Goal: Information Seeking & Learning: Learn about a topic

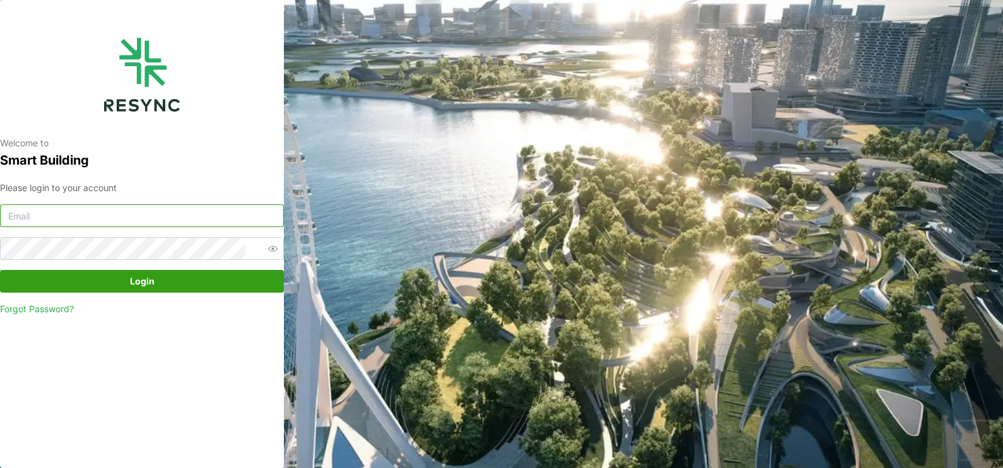
type input "[EMAIL_ADDRESS][DOMAIN_NAME]"
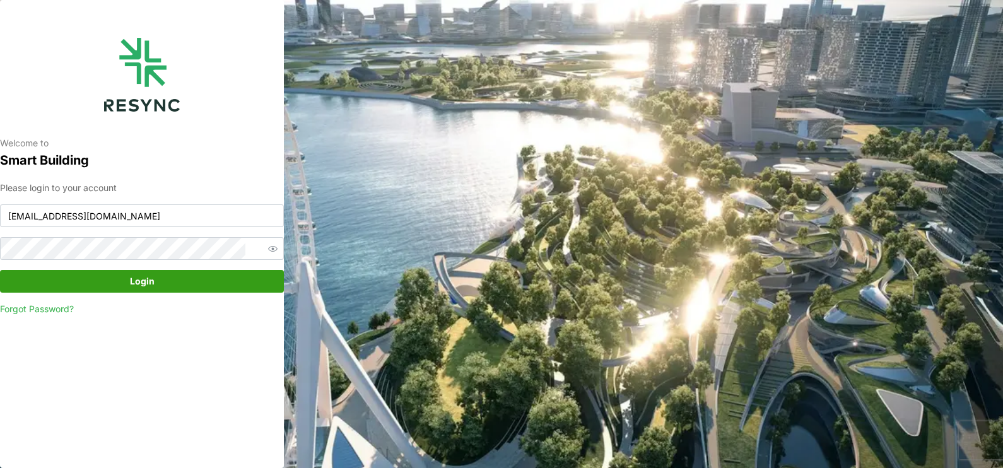
click at [177, 288] on span "Login" at bounding box center [142, 281] width 260 height 21
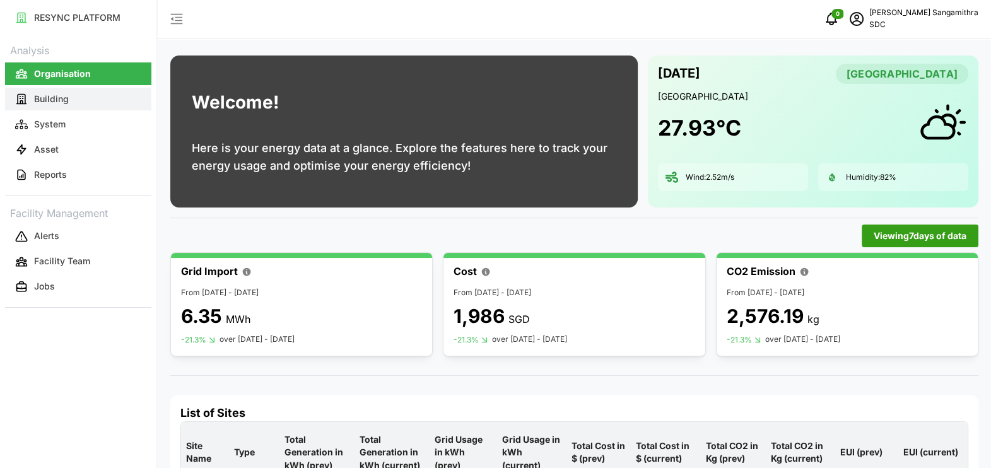
click at [61, 100] on p "Building" at bounding box center [51, 99] width 35 height 13
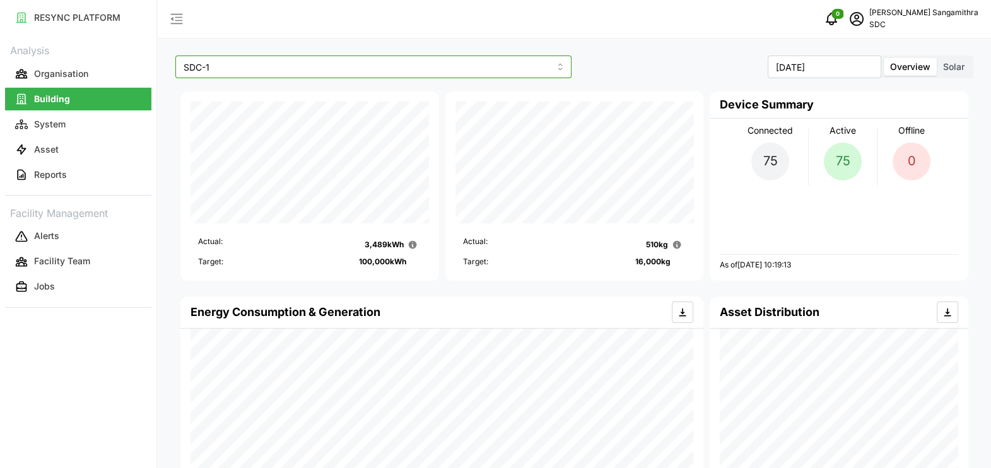
click at [558, 69] on input "SDC-1" at bounding box center [373, 67] width 396 height 23
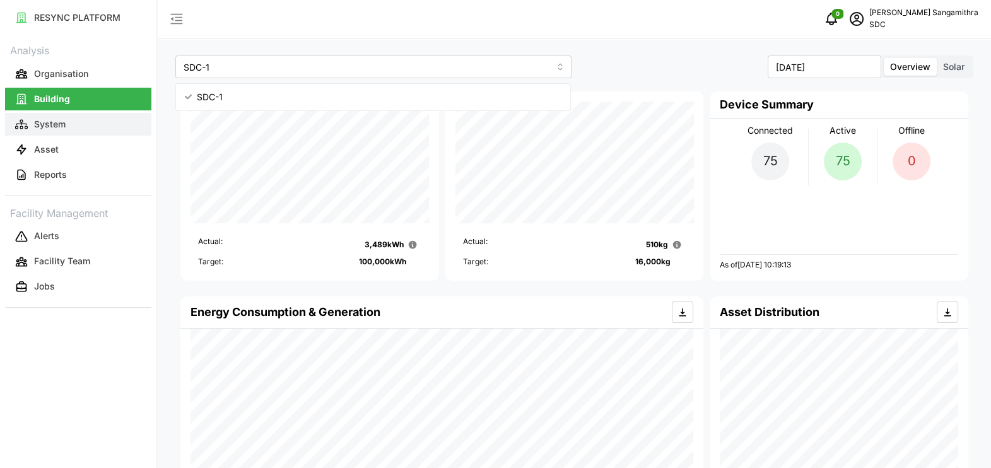
click at [50, 126] on p "System" at bounding box center [50, 124] width 32 height 13
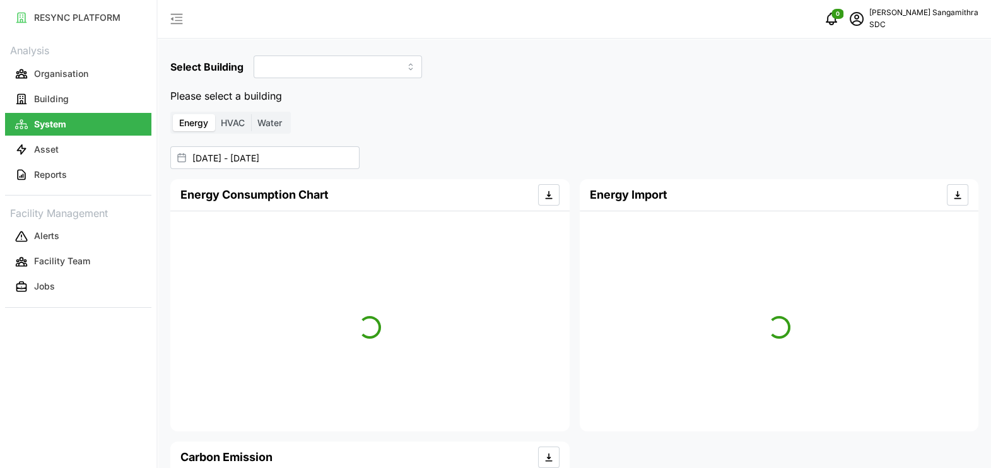
type input "SDC-1"
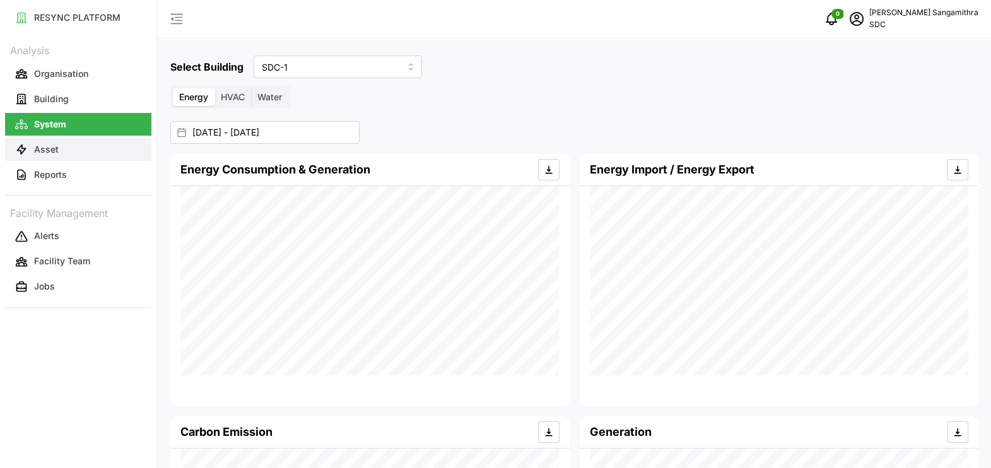
click at [50, 151] on p "Asset" at bounding box center [46, 149] width 25 height 13
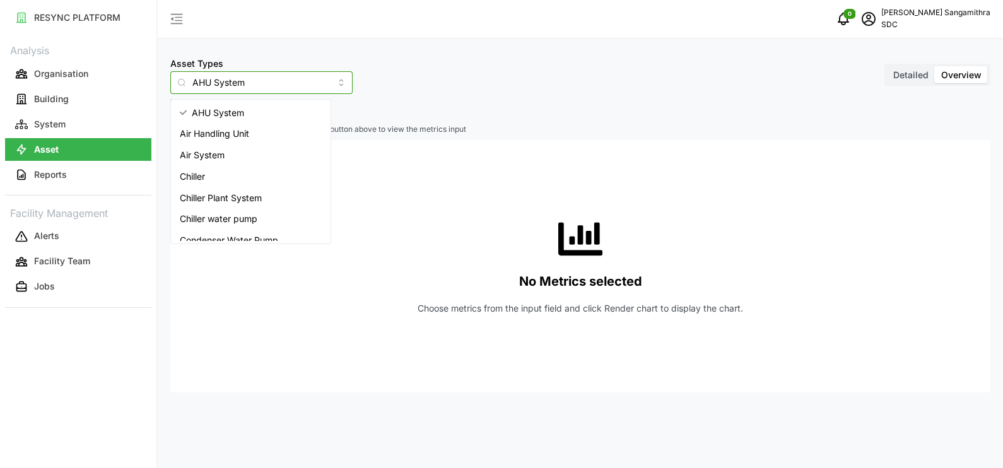
click at [316, 80] on input "AHU System" at bounding box center [261, 82] width 182 height 23
click at [217, 205] on span "Revenue meter" at bounding box center [211, 210] width 62 height 14
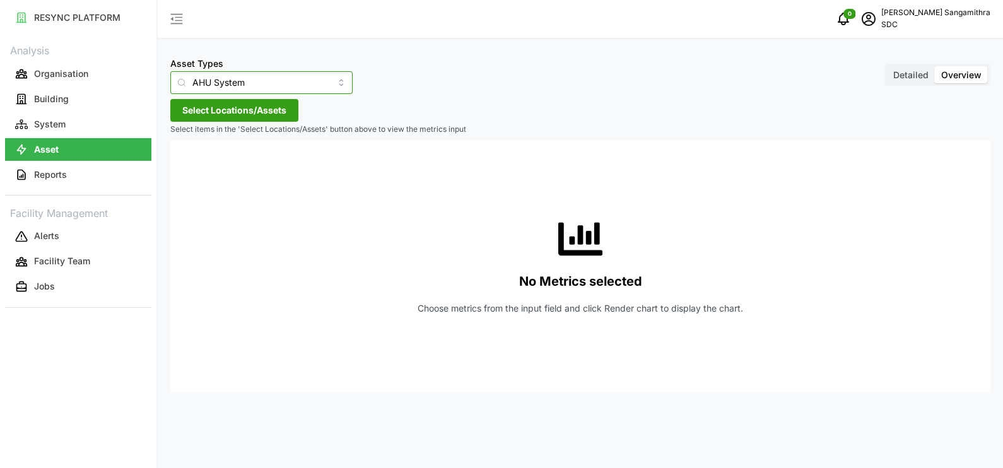
type input "Revenue meter"
click at [252, 115] on span "Select Locations/Assets" at bounding box center [234, 110] width 104 height 21
click at [186, 169] on icon at bounding box center [187, 167] width 10 height 10
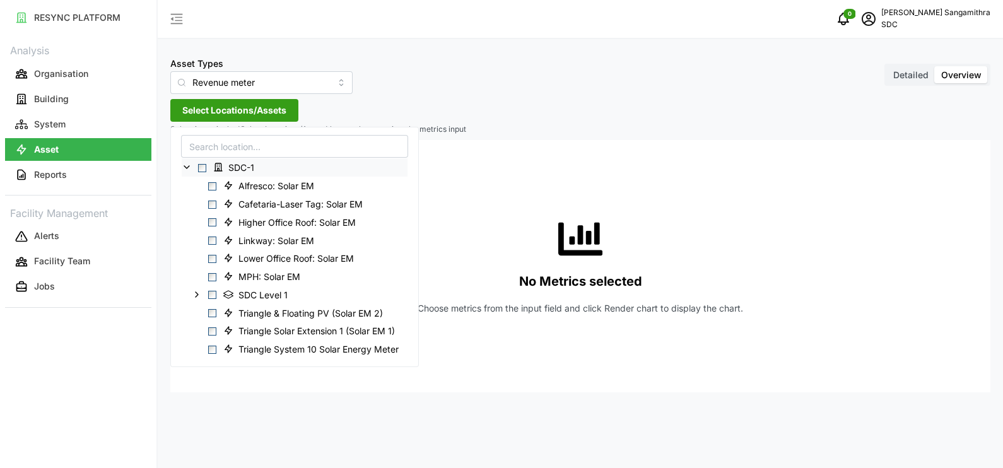
click at [199, 167] on span "Select SDC-1" at bounding box center [202, 168] width 8 height 8
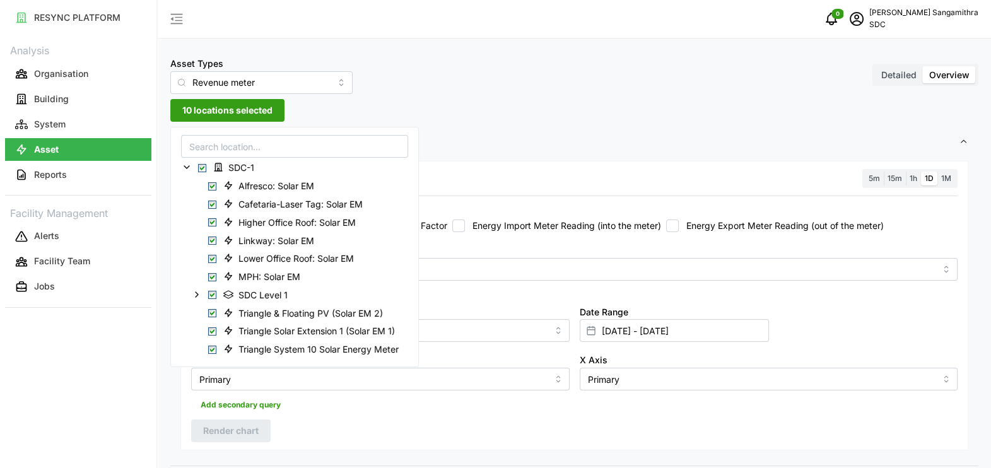
click at [184, 167] on icon at bounding box center [187, 167] width 10 height 10
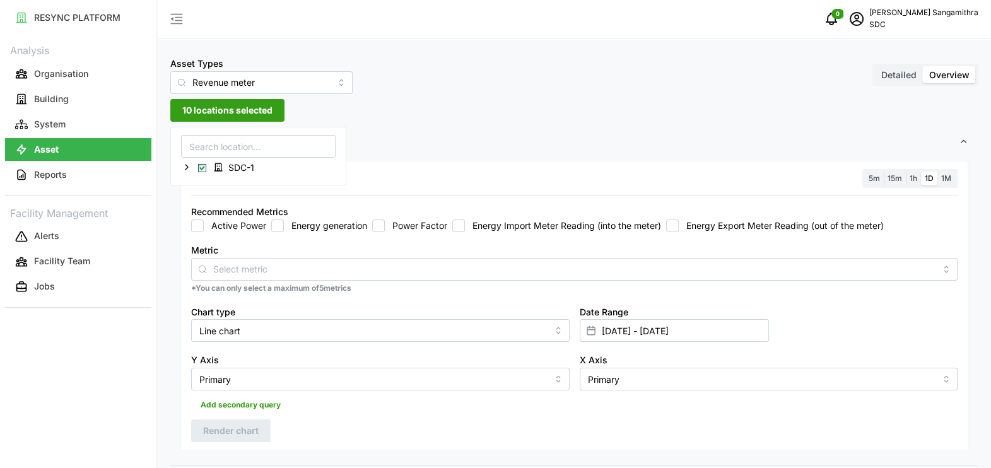
click at [280, 226] on input "Energy generation" at bounding box center [277, 226] width 13 height 13
checkbox input "true"
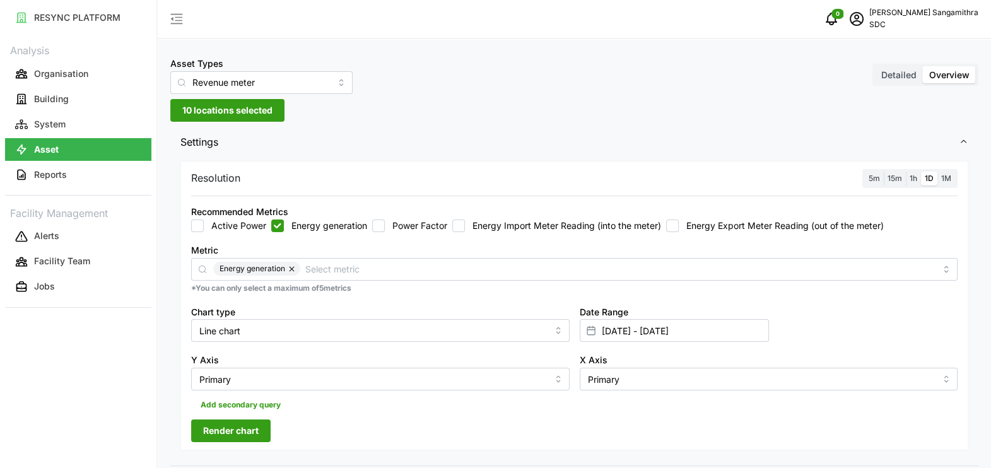
click at [950, 178] on span "1M" at bounding box center [946, 178] width 10 height 9
click at [938, 172] on input "1M" at bounding box center [938, 172] width 0 height 0
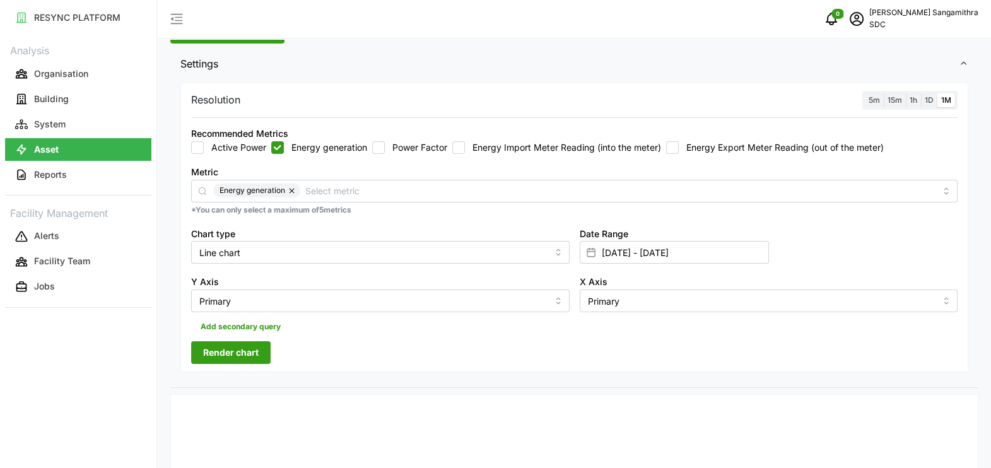
scroll to position [157, 0]
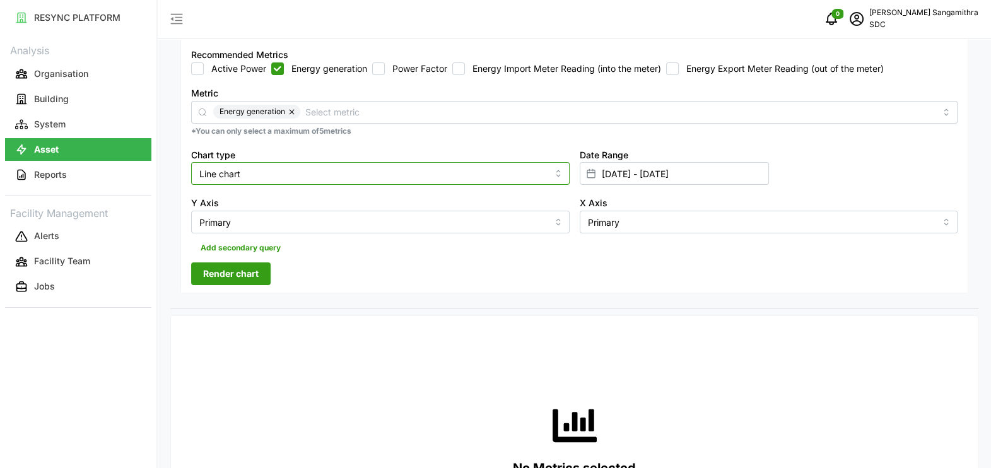
click at [565, 172] on input "Line chart" at bounding box center [380, 173] width 379 height 23
click at [256, 223] on div "Bar chart" at bounding box center [380, 225] width 372 height 21
type input "Bar chart"
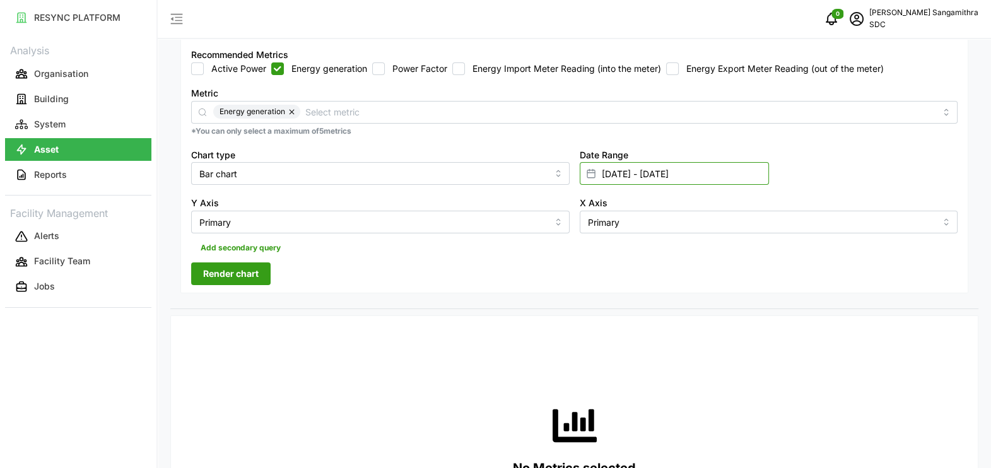
click at [677, 170] on input "[DATE] - [DATE]" at bounding box center [674, 173] width 189 height 23
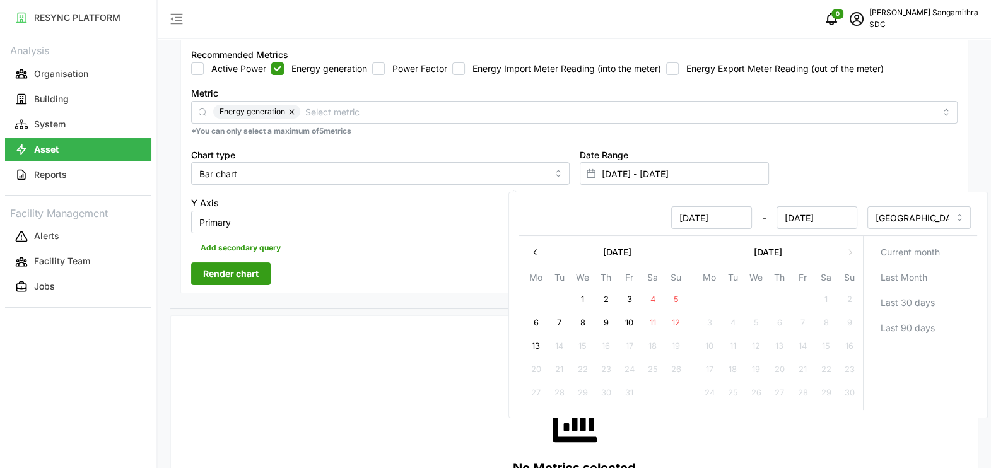
click at [528, 246] on button "button" at bounding box center [535, 252] width 23 height 23
drag, startPoint x: 631, startPoint y: 299, endPoint x: 676, endPoint y: 373, distance: 86.7
click at [631, 298] on button "1" at bounding box center [629, 300] width 23 height 23
type input "[DATE] - [DATE]"
type input "[DATE]"
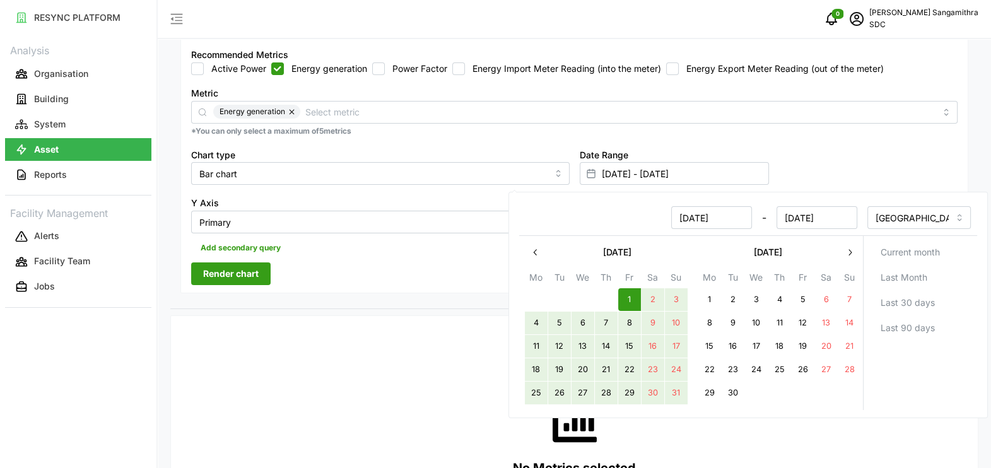
click at [678, 396] on button "31" at bounding box center [675, 393] width 23 height 23
type input "[DATE] - [DATE]"
type input "[DATE]"
click at [918, 161] on div "Date Range [DATE] - [DATE]" at bounding box center [769, 166] width 389 height 49
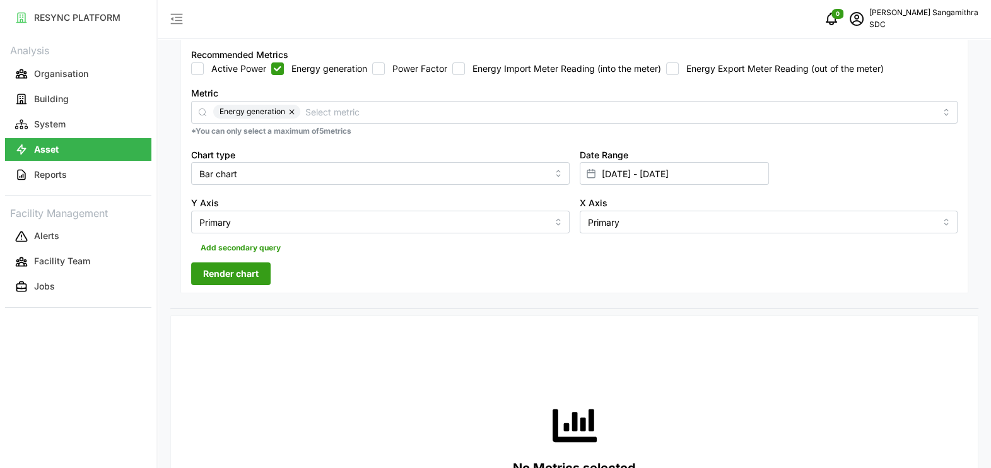
scroll to position [237, 0]
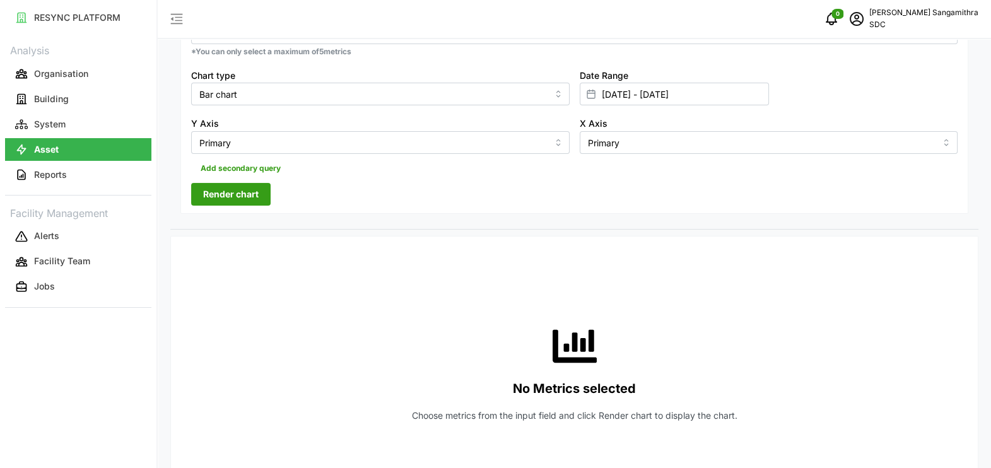
click at [221, 192] on span "Render chart" at bounding box center [231, 194] width 56 height 21
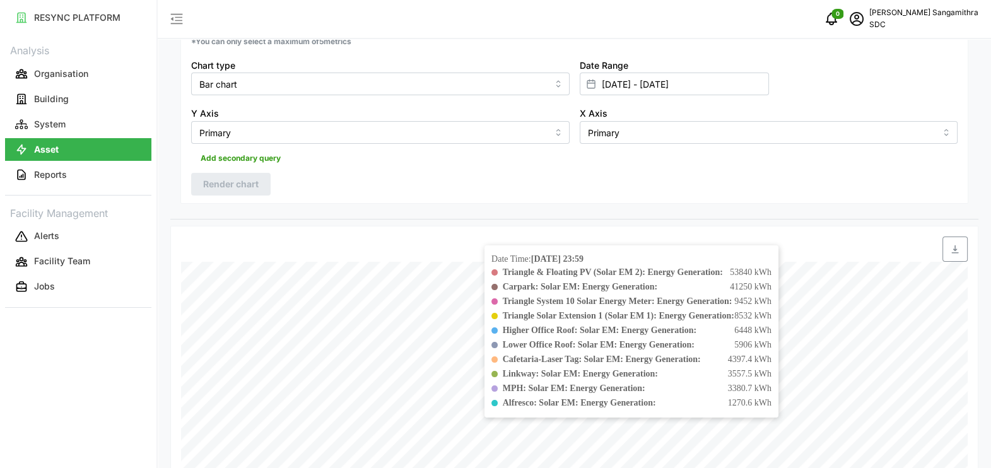
scroll to position [89, 0]
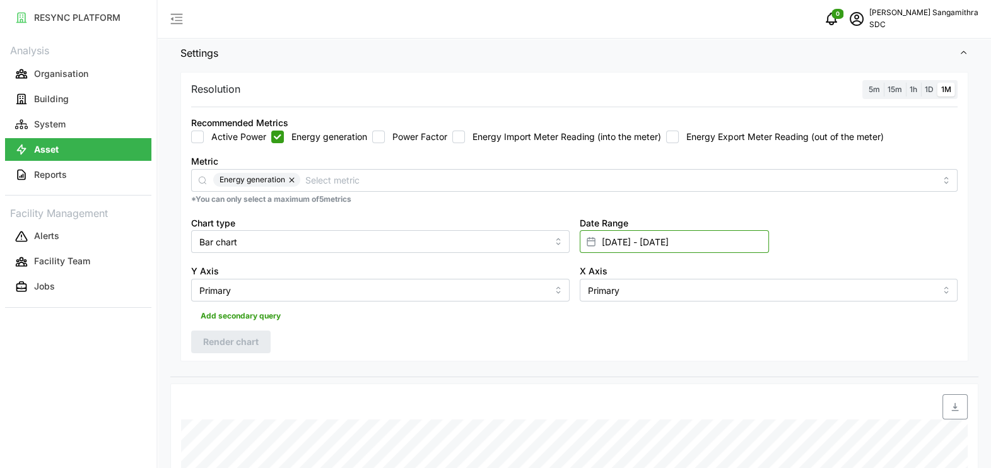
click at [640, 247] on input "[DATE] - [DATE]" at bounding box center [674, 241] width 189 height 23
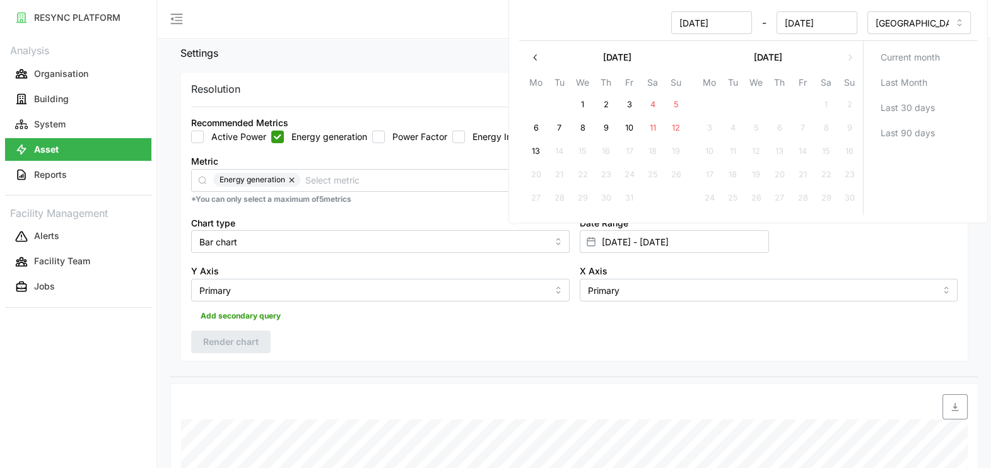
click at [539, 58] on icon "button" at bounding box center [536, 57] width 10 height 10
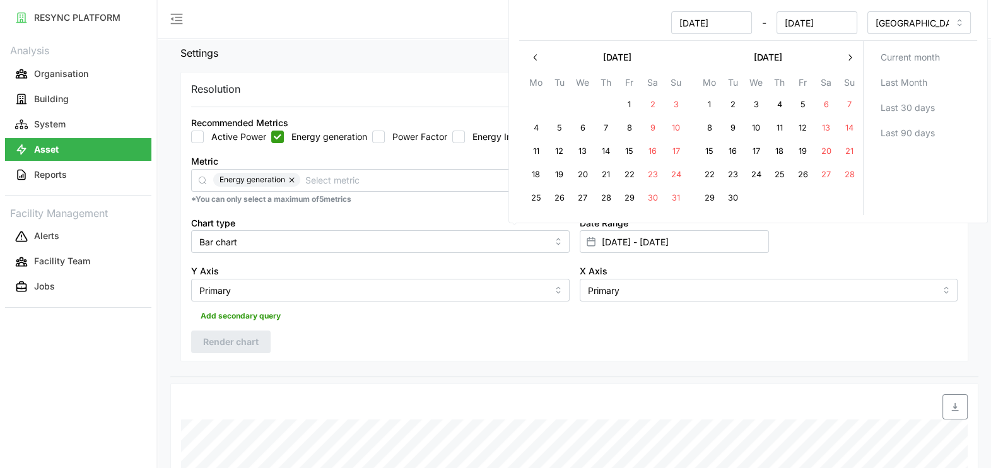
click at [537, 57] on icon "button" at bounding box center [536, 57] width 10 height 10
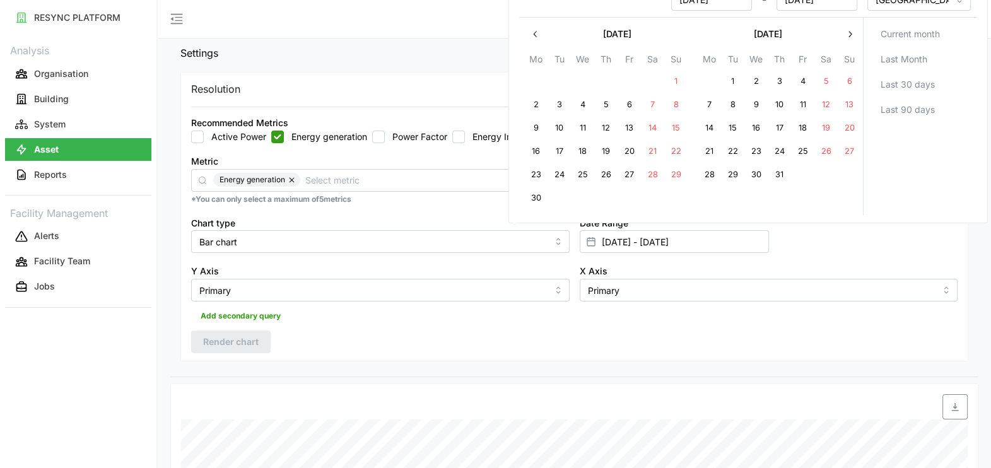
click at [537, 57] on div "[DATE] Mo Tu We Th Fr Sa Su 26 27 28 29 30 31 1 2 3 4 5 6 7 8 9 10 11 12 13 14 …" at bounding box center [605, 116] width 163 height 187
click at [536, 57] on th "Mo" at bounding box center [535, 61] width 23 height 18
drag, startPoint x: 534, startPoint y: 54, endPoint x: 534, endPoint y: 40, distance: 14.5
click at [534, 40] on button "button" at bounding box center [535, 34] width 23 height 23
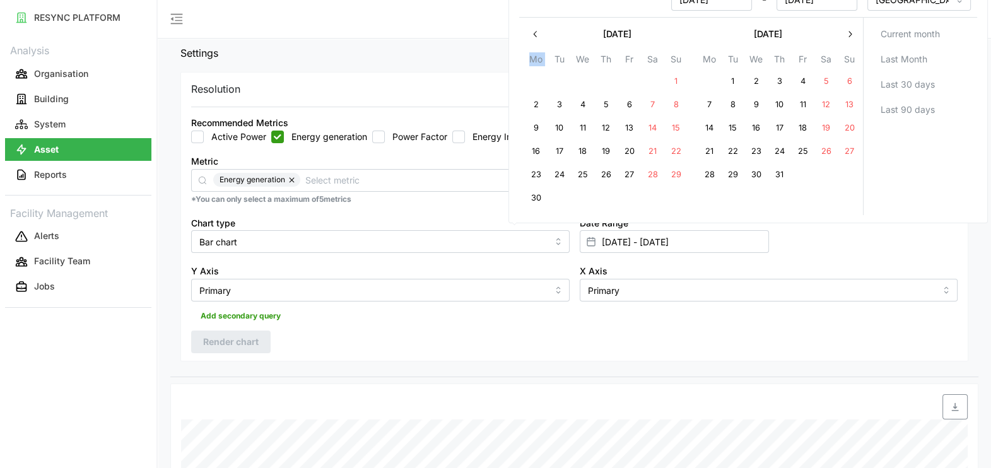
click at [534, 18] on div at bounding box center [748, 17] width 458 height 1
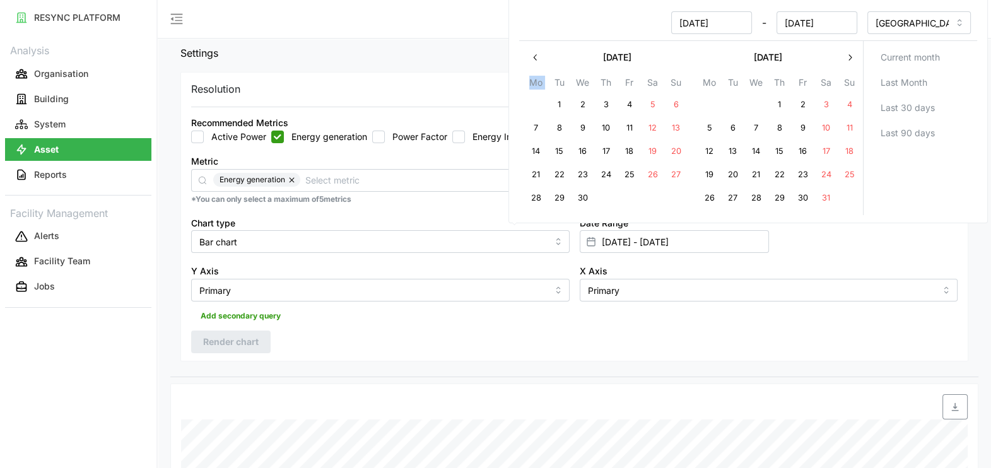
drag, startPoint x: 534, startPoint y: 40, endPoint x: 533, endPoint y: 50, distance: 10.7
click at [533, 50] on button "button" at bounding box center [535, 57] width 23 height 23
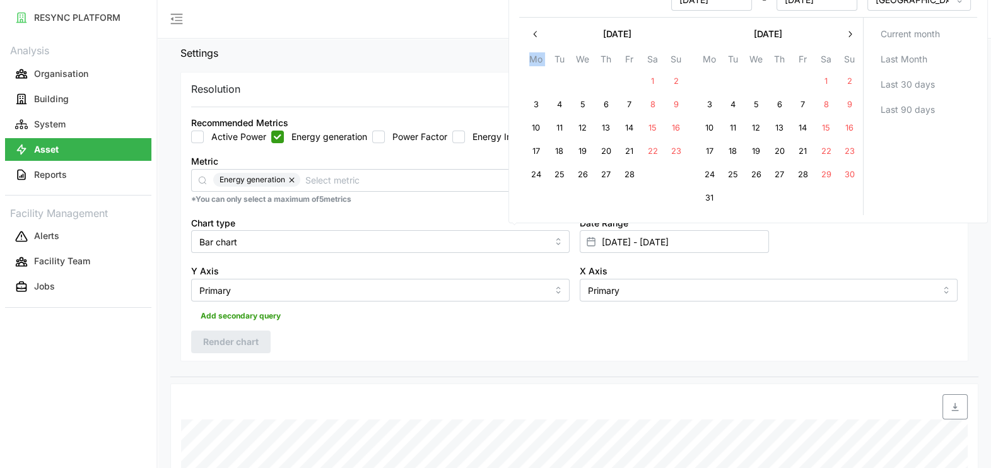
click at [536, 42] on button "button" at bounding box center [535, 34] width 23 height 23
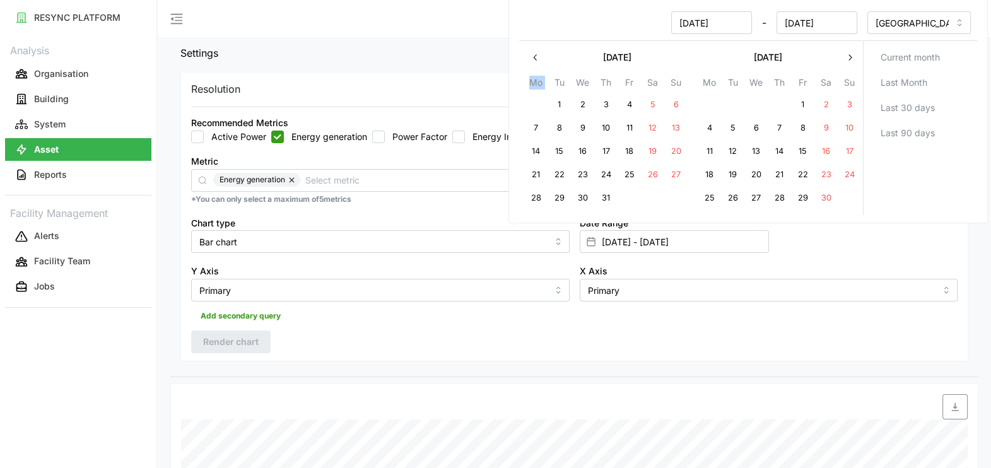
click at [536, 42] on div "[DATE] Mo Tu We Th Fr Sa Su 30 1 2 3 4 5 6 7 8 9 10 11 12 13 14 15 16 17 18 19 …" at bounding box center [691, 128] width 344 height 174
drag, startPoint x: 536, startPoint y: 43, endPoint x: 533, endPoint y: 60, distance: 17.2
click at [533, 60] on icon "button" at bounding box center [536, 57] width 10 height 10
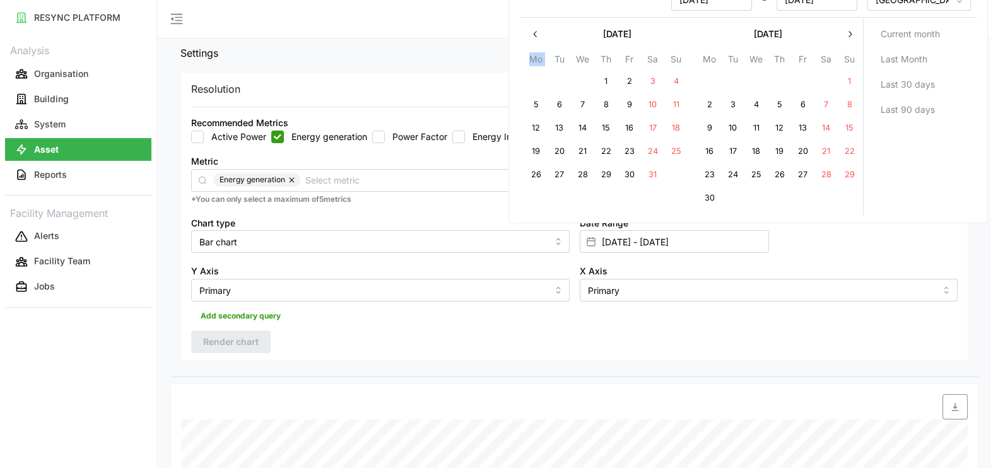
click at [539, 33] on icon "button" at bounding box center [536, 34] width 10 height 10
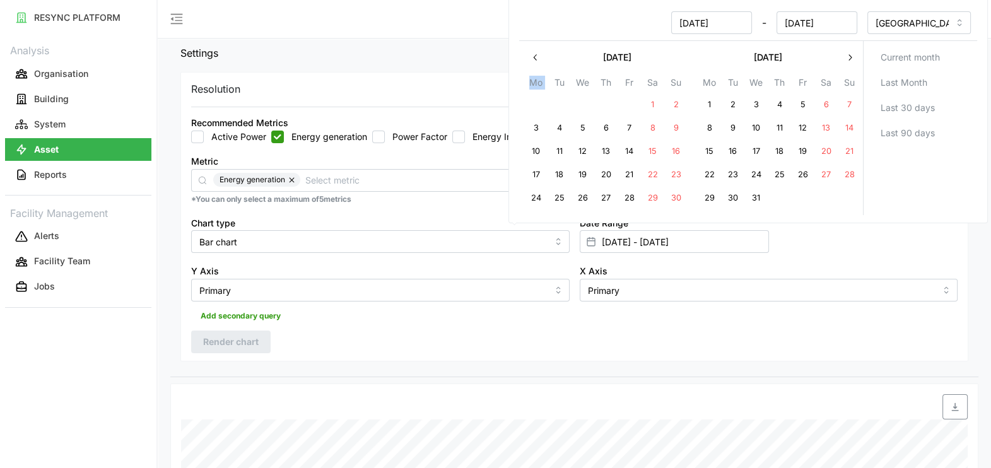
click at [536, 53] on icon "button" at bounding box center [536, 57] width 10 height 10
click at [542, 103] on button "1" at bounding box center [535, 105] width 23 height 23
type input "[DATE] - [DATE]"
type input "[DATE]"
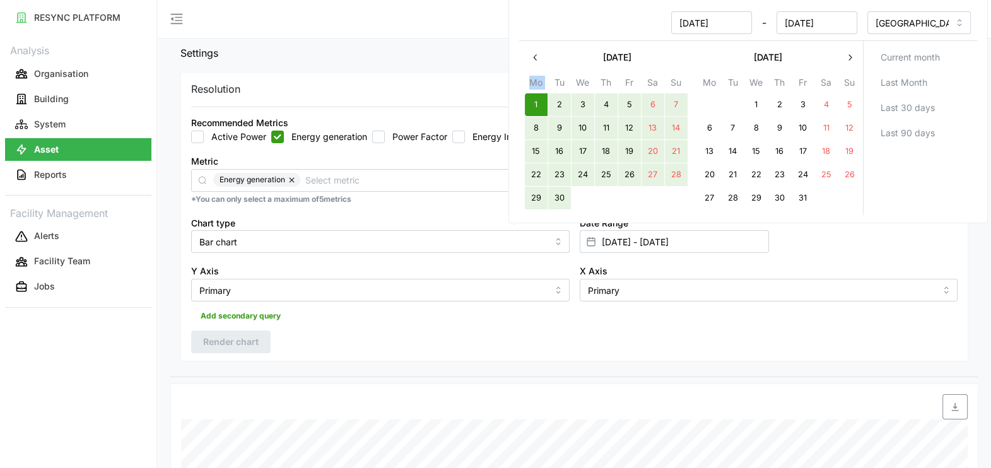
click at [555, 198] on button "30" at bounding box center [559, 198] width 23 height 23
type input "[DATE] - [DATE]"
type input "[DATE]"
click at [660, 328] on div "Resolution 5m 15m 1h 1D 1M Recommended Metrics Active Power Energy generation P…" at bounding box center [574, 217] width 788 height 290
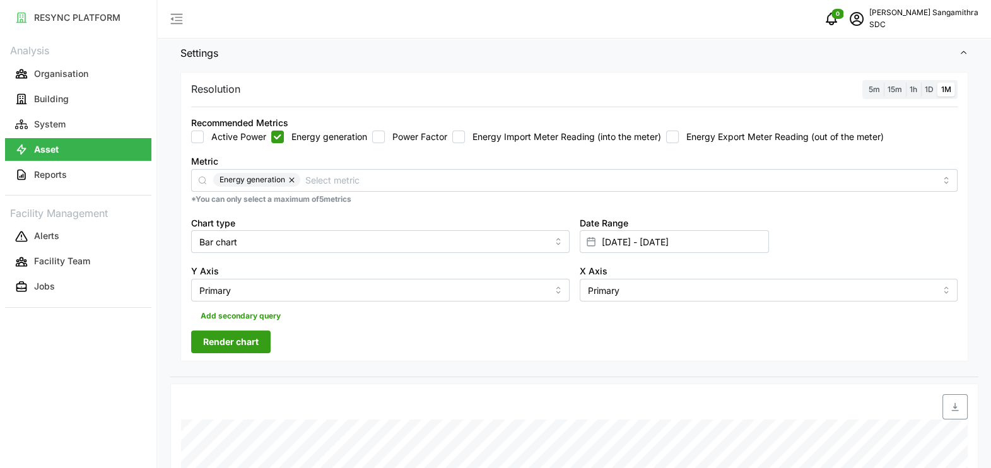
click at [243, 339] on span "Render chart" at bounding box center [231, 341] width 56 height 21
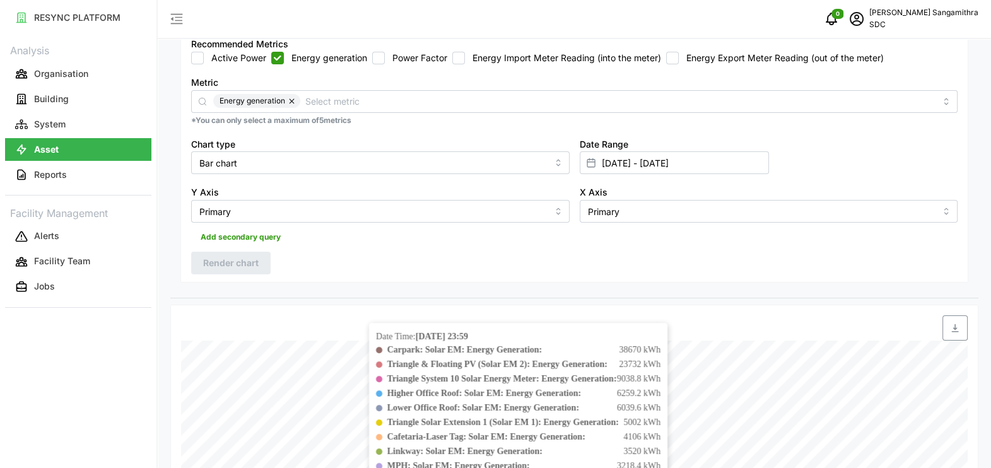
scroll to position [10, 0]
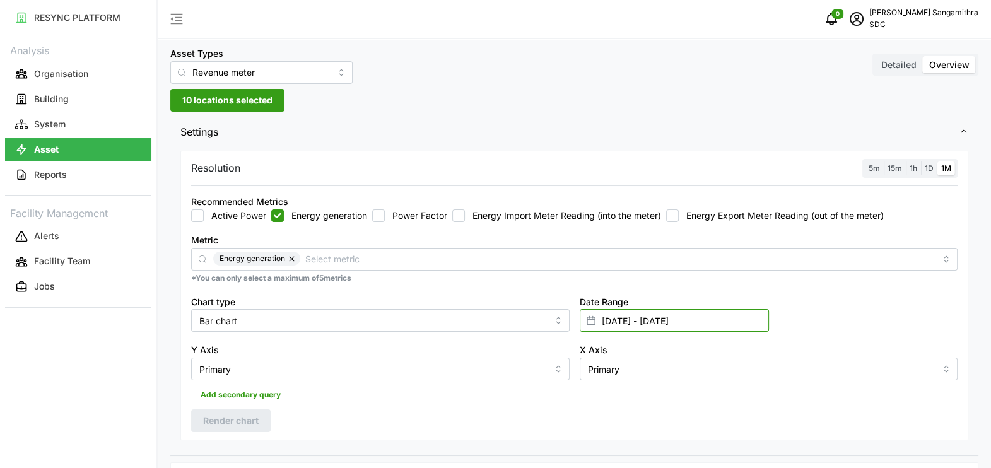
click at [670, 325] on input "[DATE] - [DATE]" at bounding box center [674, 320] width 189 height 23
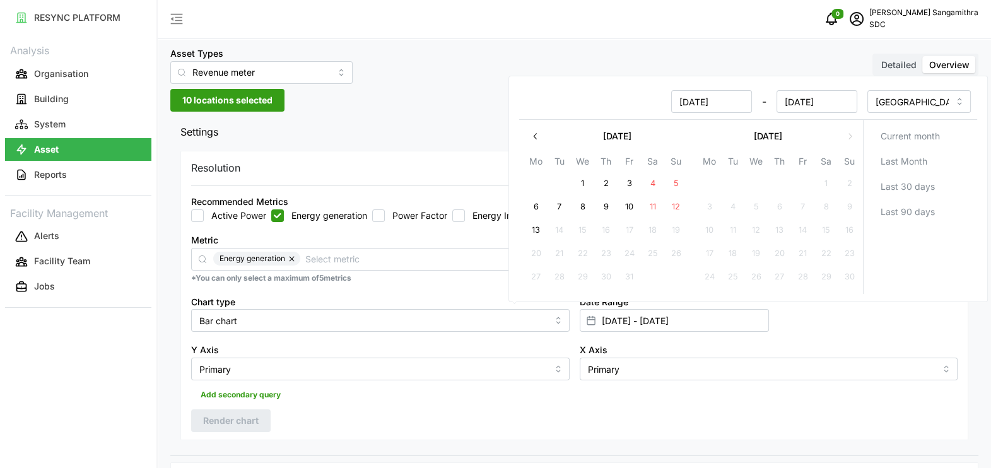
click at [540, 141] on icon "button" at bounding box center [536, 136] width 10 height 10
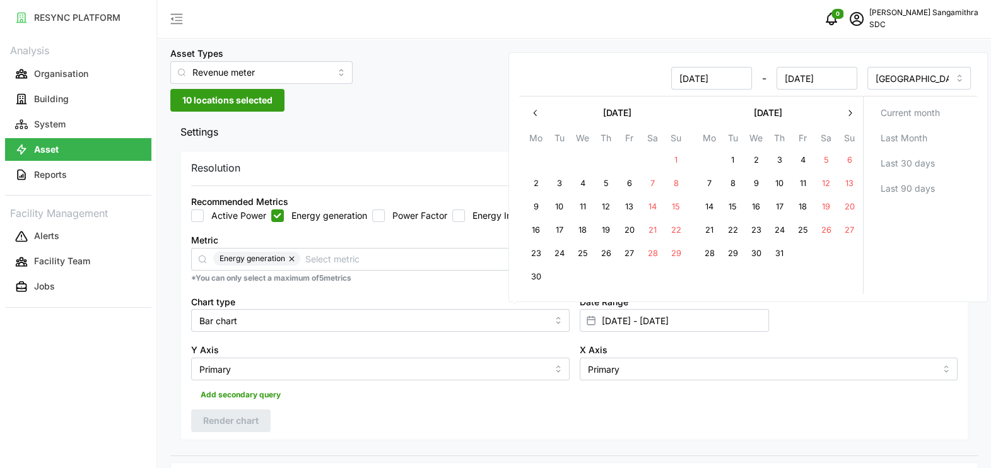
click at [530, 103] on button "button" at bounding box center [535, 113] width 23 height 23
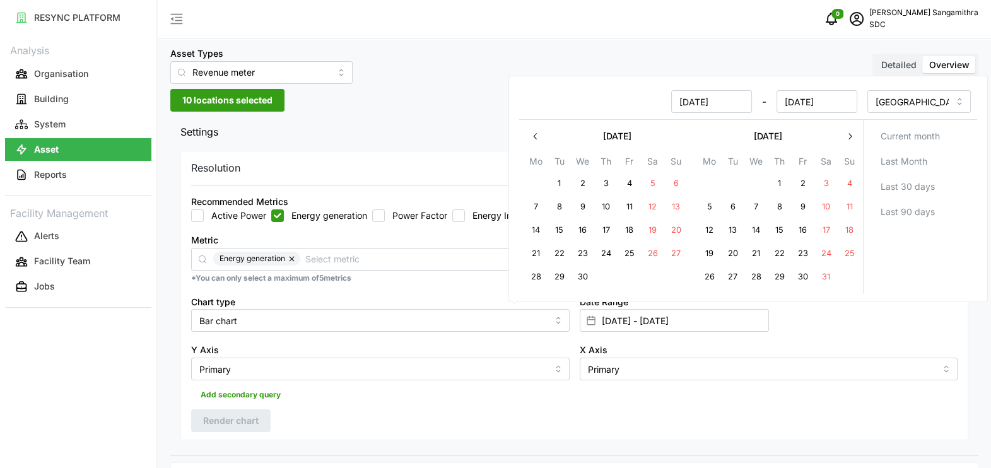
click at [531, 127] on button "button" at bounding box center [535, 136] width 23 height 23
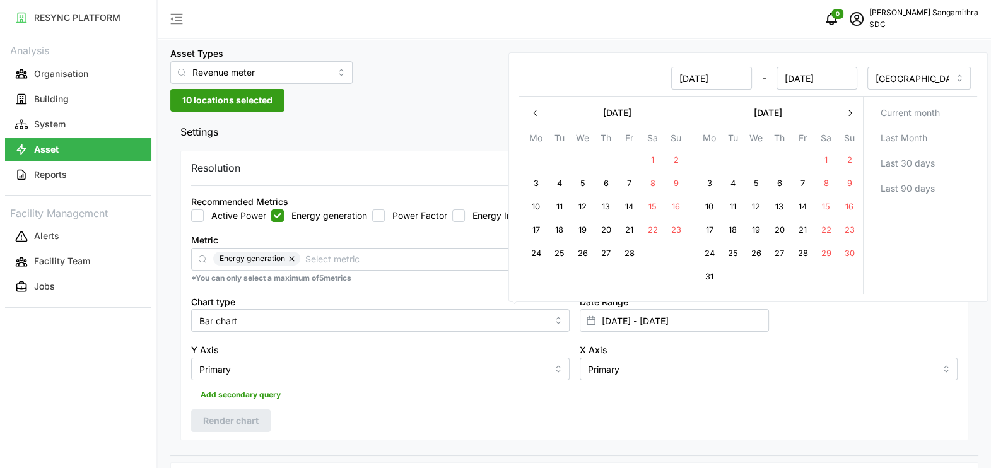
click at [533, 120] on button "button" at bounding box center [535, 113] width 23 height 23
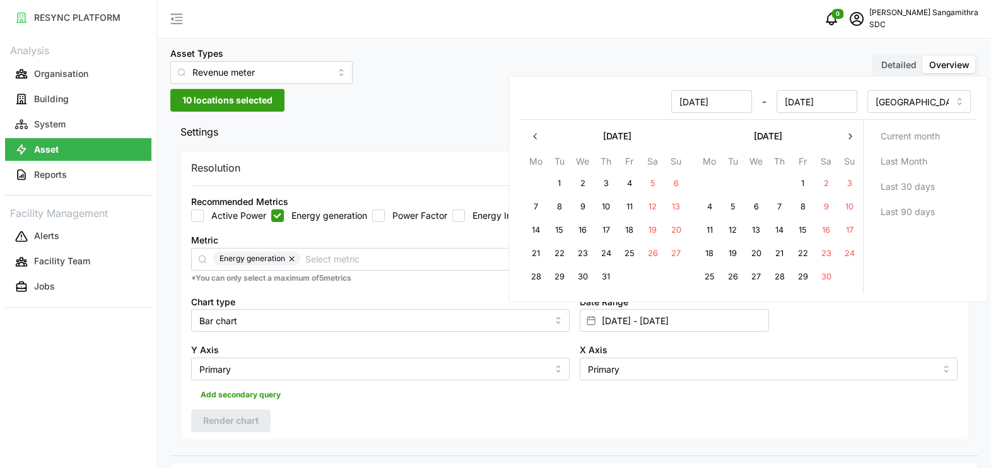
click at [538, 134] on icon "button" at bounding box center [536, 136] width 10 height 10
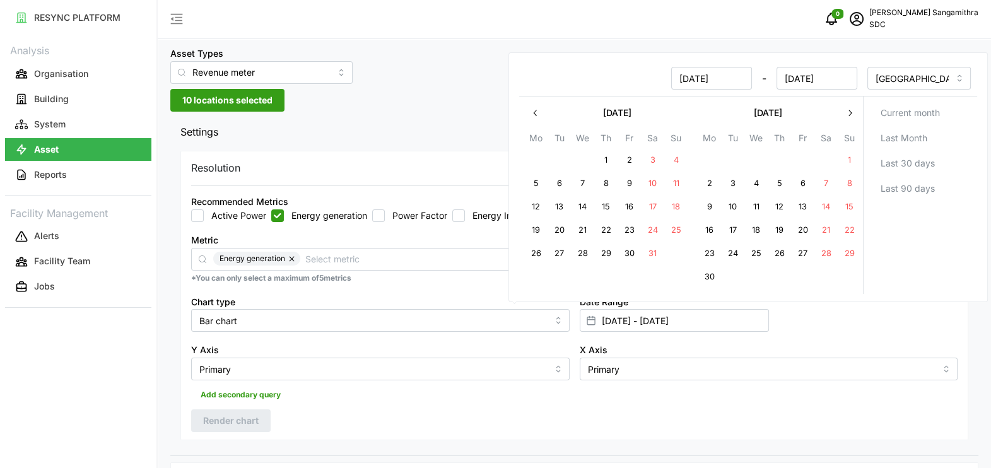
click at [535, 110] on icon "button" at bounding box center [534, 113] width 3 height 6
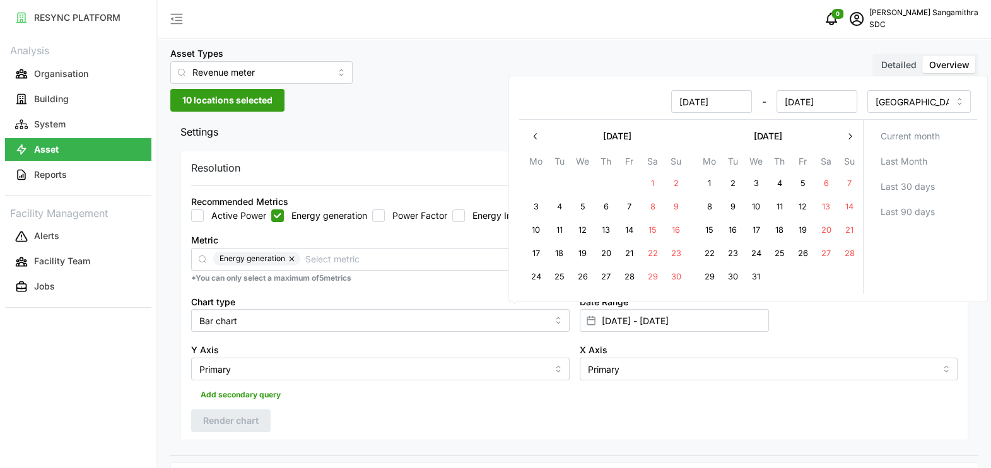
click at [537, 134] on icon "button" at bounding box center [536, 136] width 10 height 10
click at [538, 134] on icon "button" at bounding box center [536, 136] width 10 height 10
click at [535, 136] on icon "button" at bounding box center [536, 136] width 10 height 10
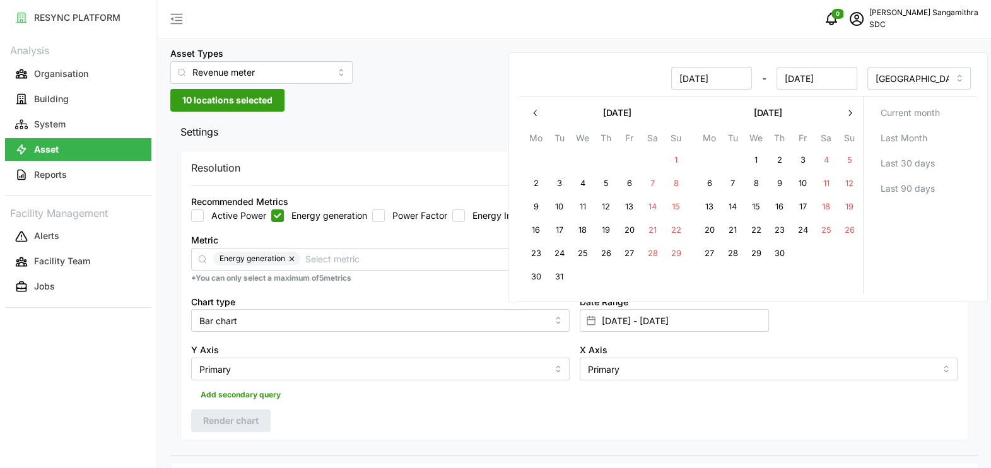
click at [852, 115] on icon "button" at bounding box center [850, 113] width 10 height 10
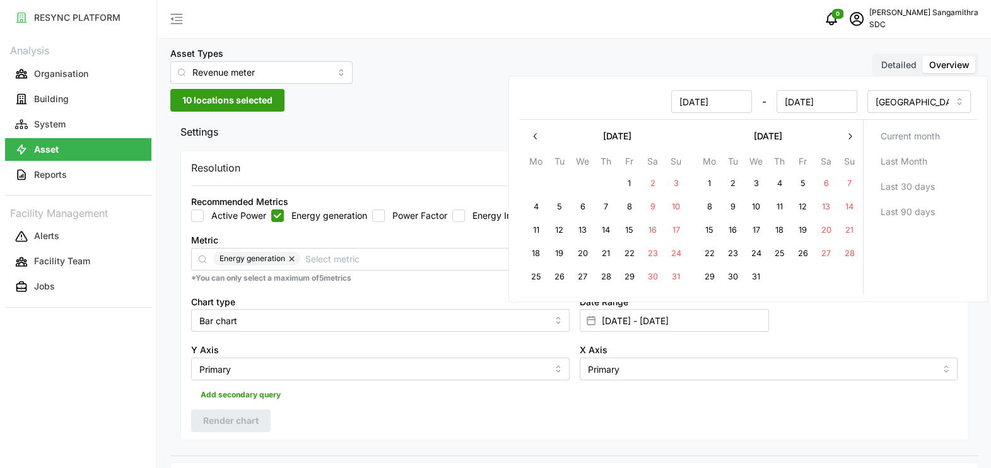
click at [853, 135] on icon "button" at bounding box center [850, 136] width 10 height 10
click at [757, 186] on button "1" at bounding box center [756, 184] width 23 height 23
type input "[DATE] - [DATE]"
type input "[DATE]"
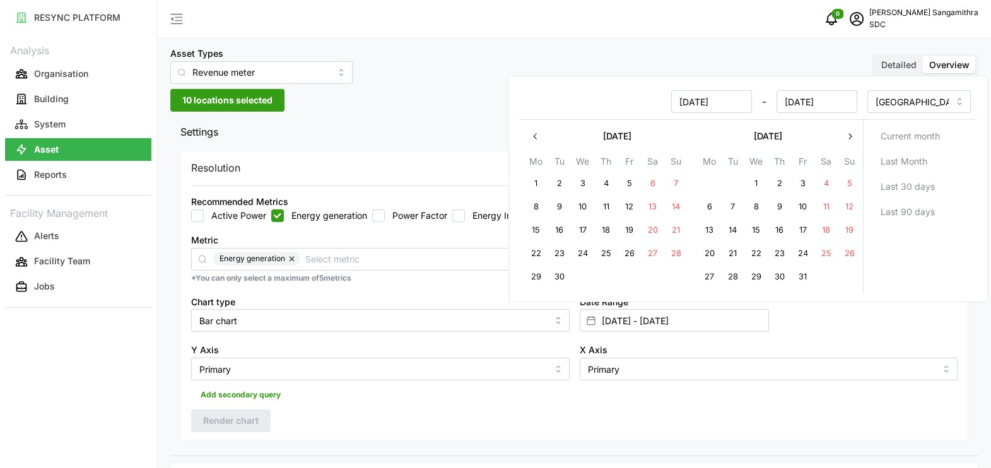
type input "[DATE]"
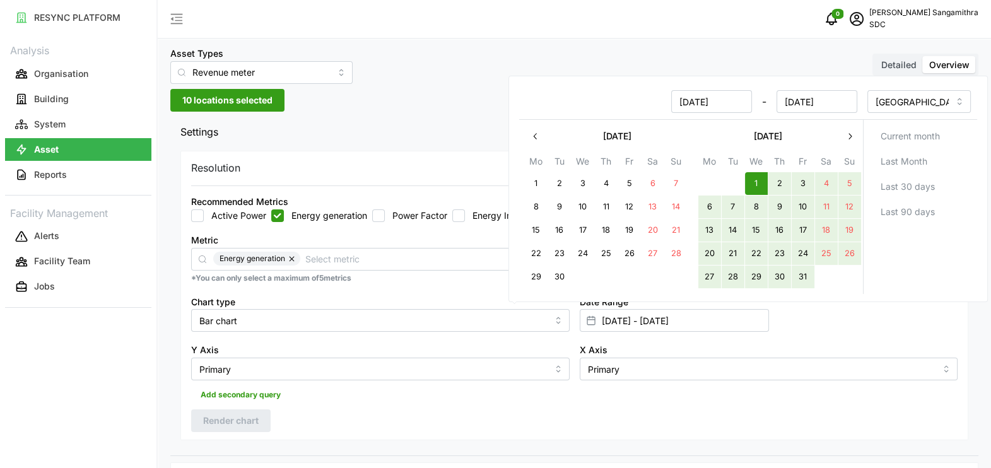
drag, startPoint x: 799, startPoint y: 273, endPoint x: 787, endPoint y: 289, distance: 20.3
click at [800, 273] on button "31" at bounding box center [802, 277] width 23 height 23
type input "[DATE] - [DATE]"
type input "[DATE]"
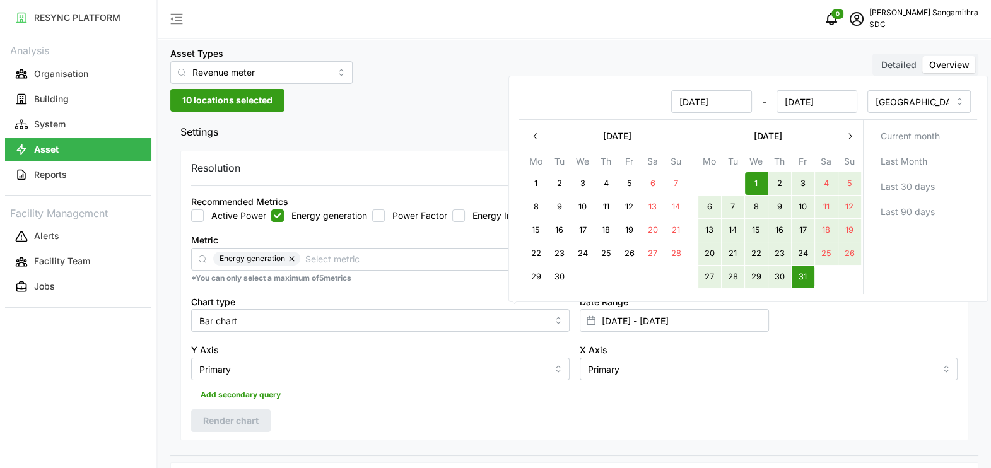
click at [844, 314] on div "Date Range [DATE] - [DATE]" at bounding box center [769, 313] width 389 height 49
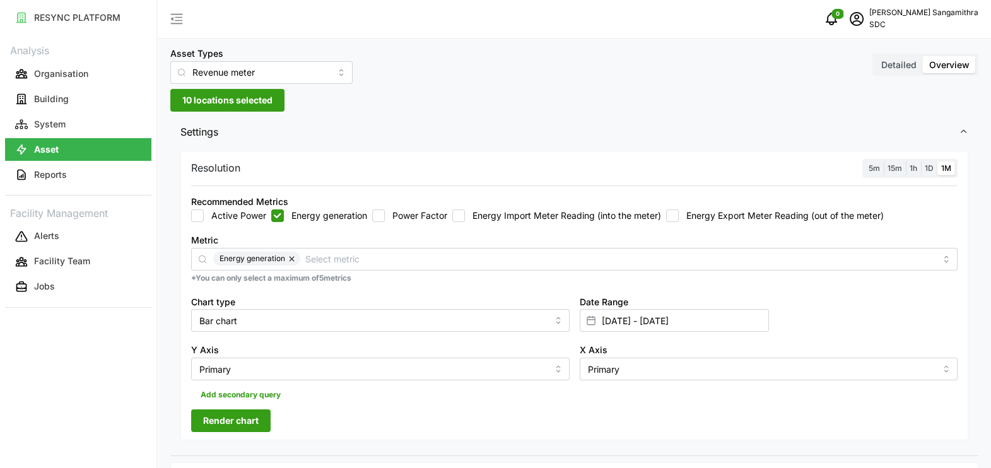
click at [256, 424] on span "Render chart" at bounding box center [231, 420] width 56 height 21
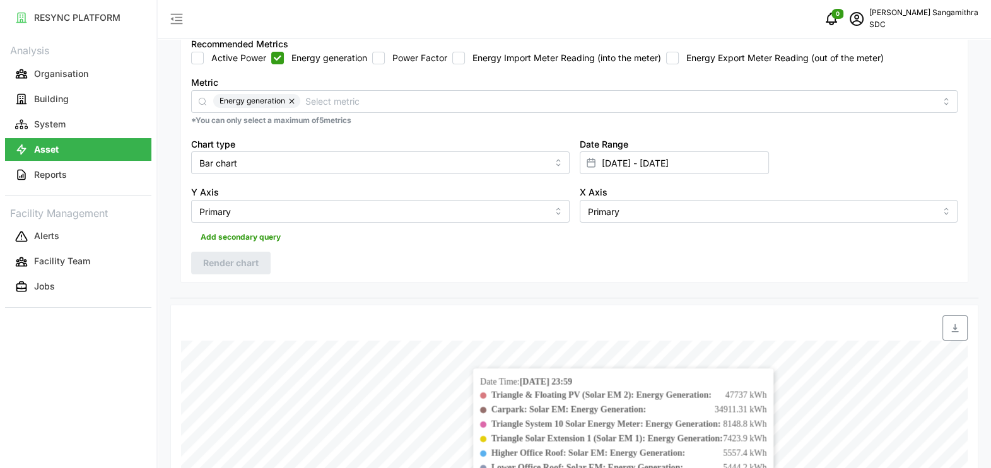
scroll to position [10, 0]
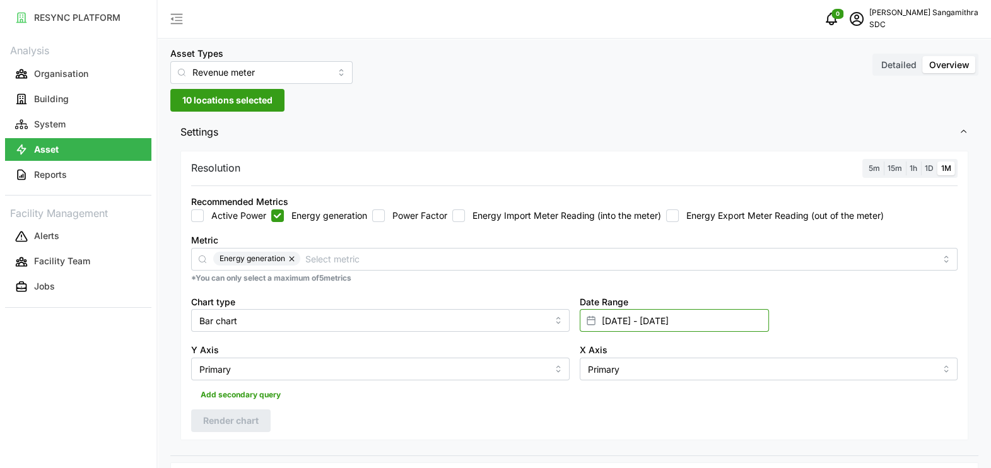
click at [729, 322] on input "[DATE] - [DATE]" at bounding box center [674, 320] width 189 height 23
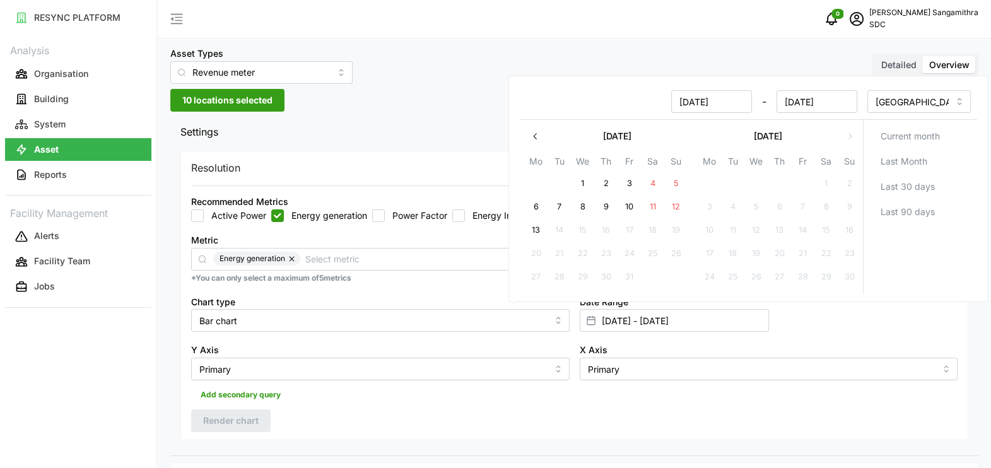
click at [533, 127] on button "button" at bounding box center [535, 136] width 23 height 23
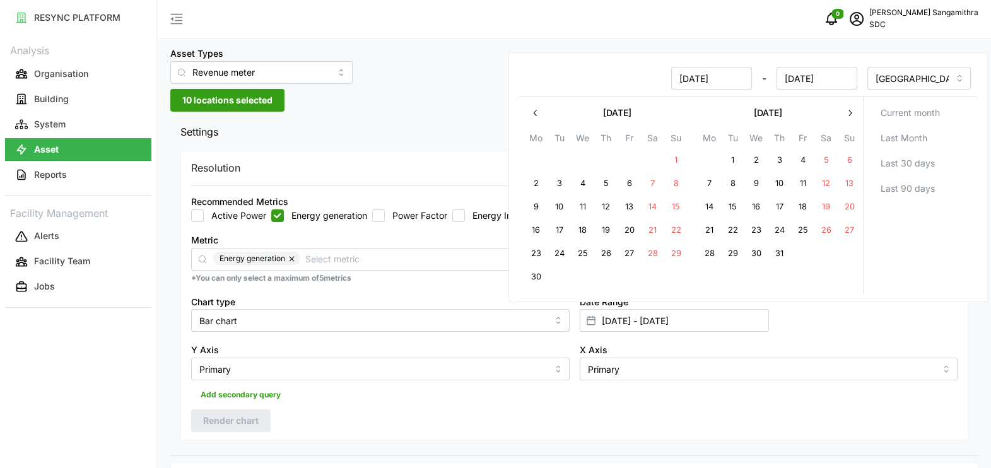
click at [670, 156] on button "1" at bounding box center [675, 161] width 23 height 23
type input "[DATE] - [DATE]"
type input "[DATE]"
click at [533, 114] on icon "button" at bounding box center [536, 113] width 10 height 10
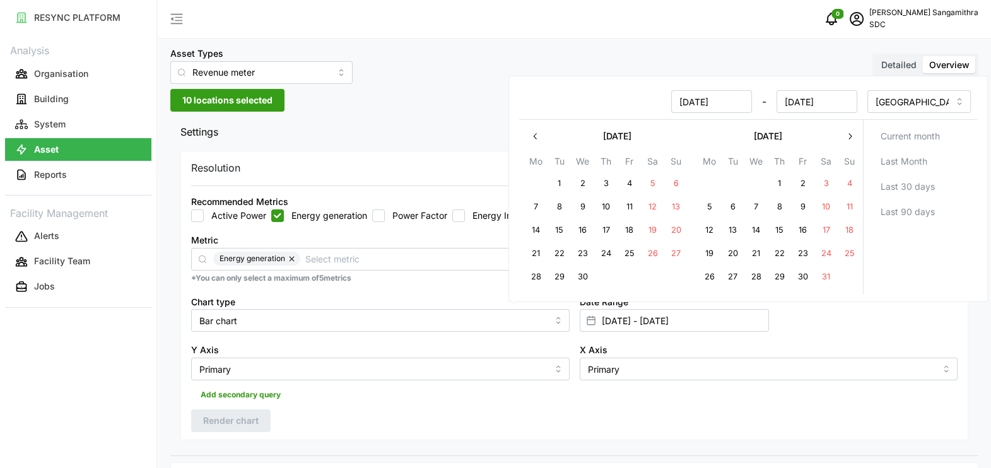
click at [530, 140] on button "button" at bounding box center [535, 136] width 23 height 23
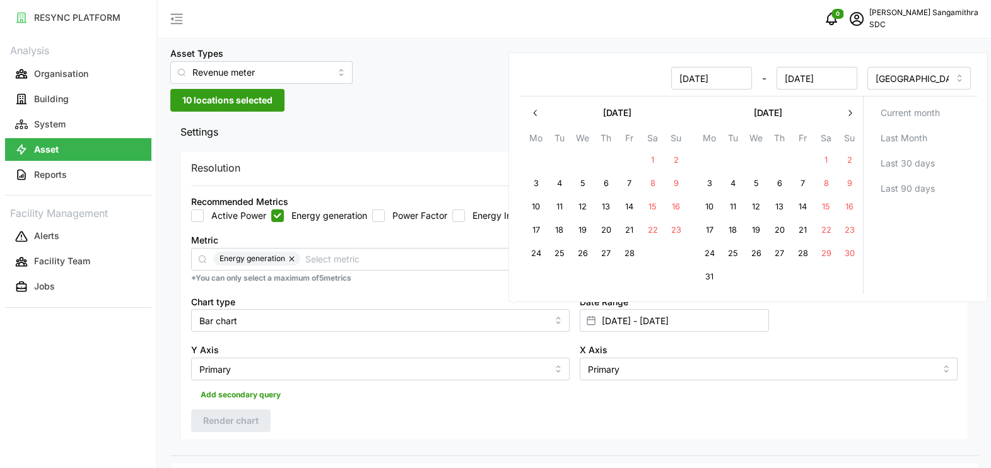
click at [534, 114] on icon "button" at bounding box center [536, 113] width 10 height 10
click at [534, 114] on icon "button" at bounding box center [534, 113] width 3 height 6
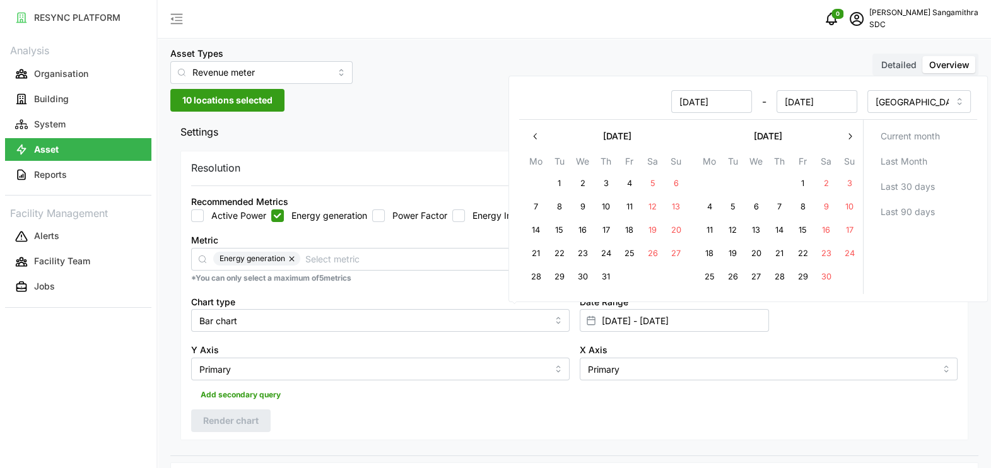
click at [536, 132] on icon "button" at bounding box center [536, 136] width 10 height 10
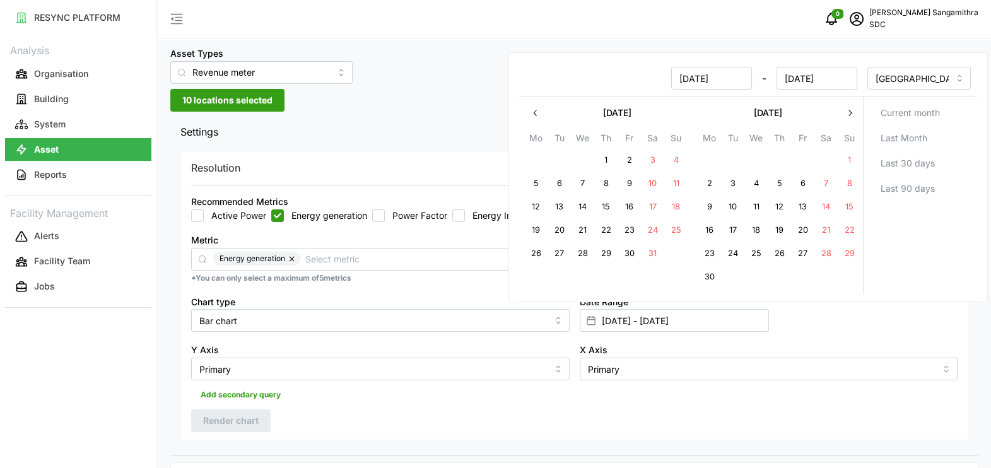
click at [536, 117] on icon "button" at bounding box center [536, 113] width 10 height 10
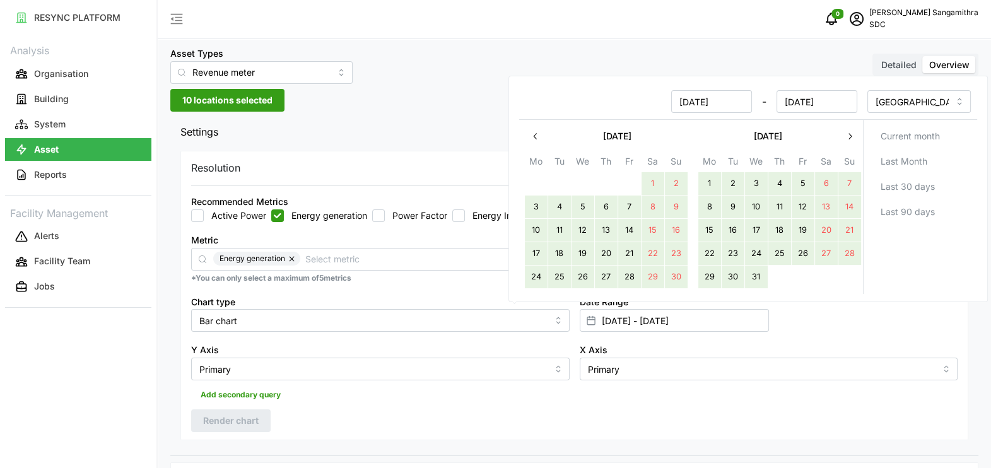
click at [653, 177] on button "1" at bounding box center [652, 184] width 23 height 23
type input "[DATE] - [DATE]"
type input "[DATE]"
click at [674, 273] on button "30" at bounding box center [675, 277] width 23 height 23
type input "[DATE] - [DATE]"
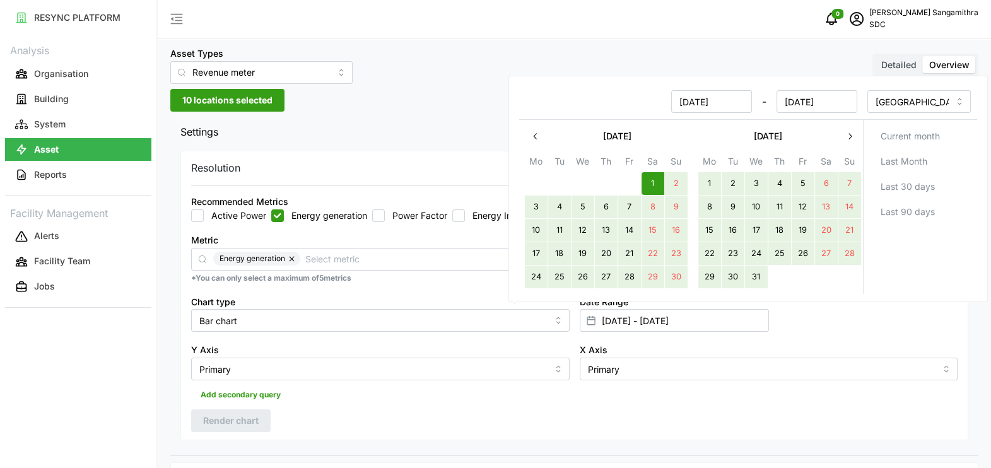
type input "[DATE]"
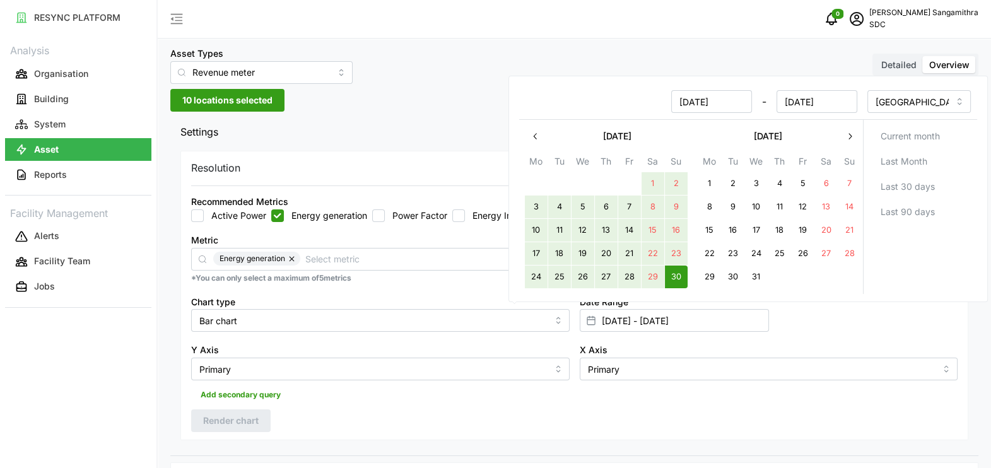
click at [655, 182] on button "1" at bounding box center [652, 184] width 23 height 23
type input "[DATE] - [DATE]"
type input "[DATE]"
click at [803, 325] on div "Date Range [DATE] - [DATE]" at bounding box center [769, 313] width 389 height 49
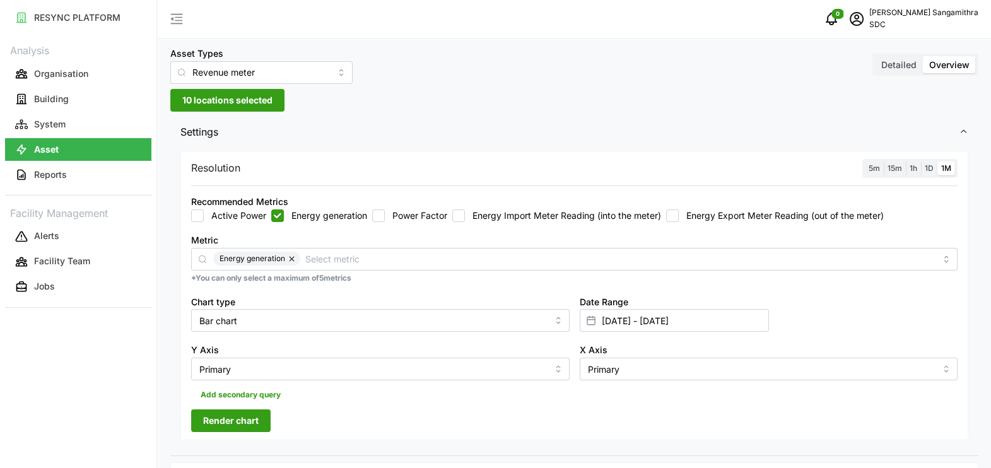
scroll to position [247, 0]
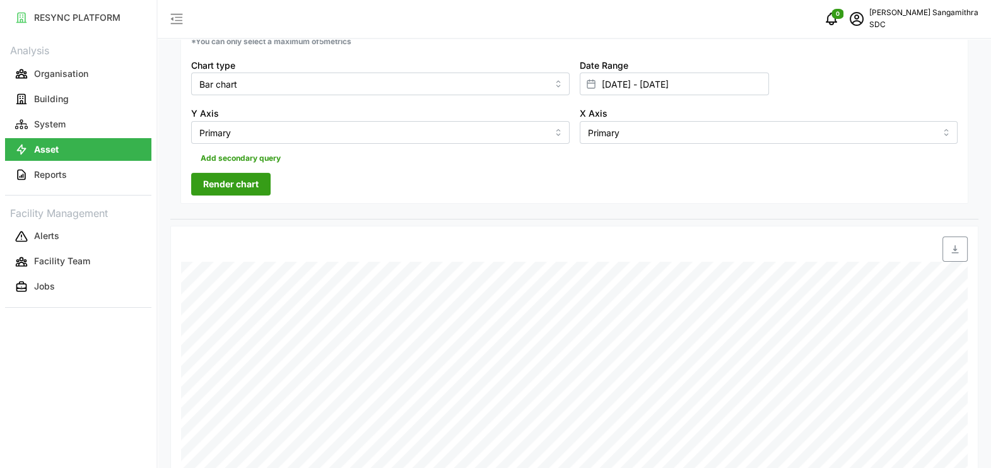
click at [233, 175] on span "Render chart" at bounding box center [231, 184] width 56 height 21
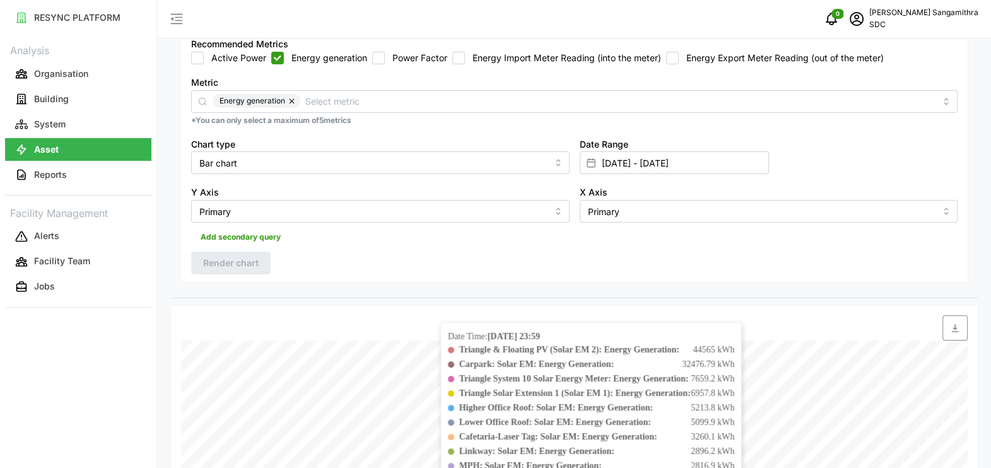
scroll to position [89, 0]
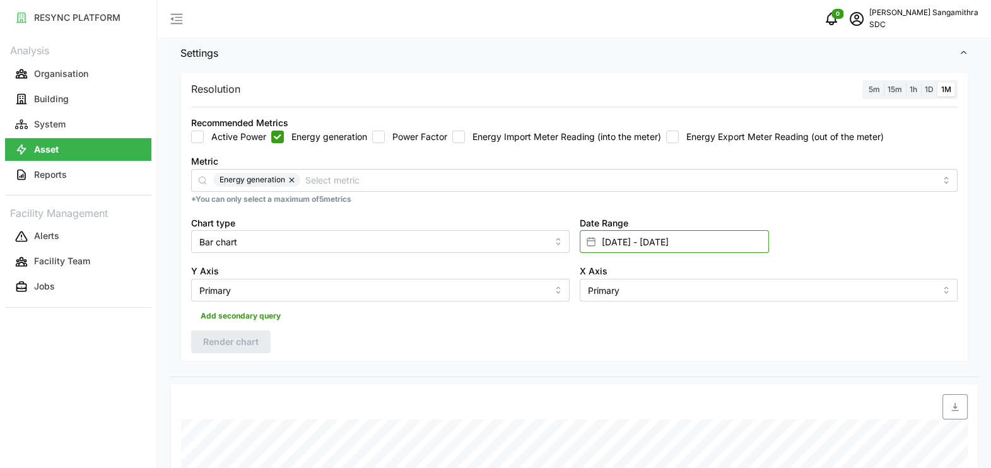
click at [668, 240] on input "[DATE] - [DATE]" at bounding box center [674, 241] width 189 height 23
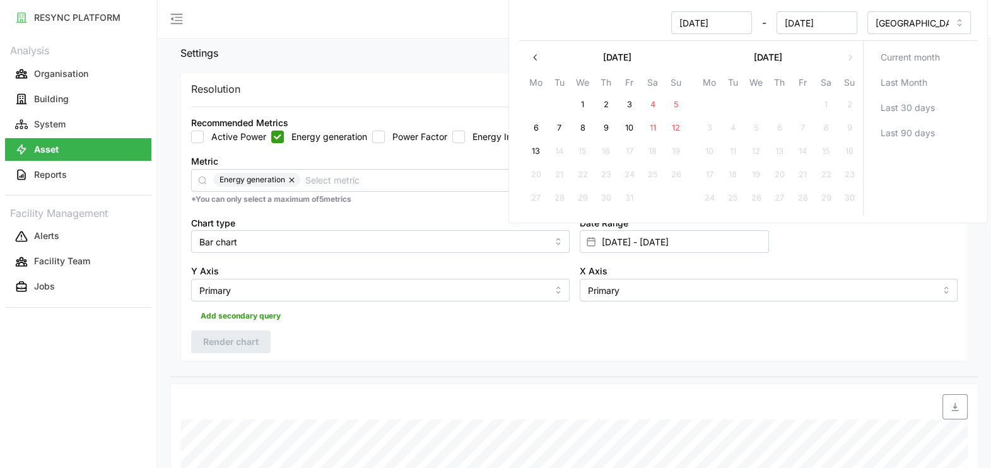
click at [534, 52] on icon "button" at bounding box center [536, 57] width 10 height 10
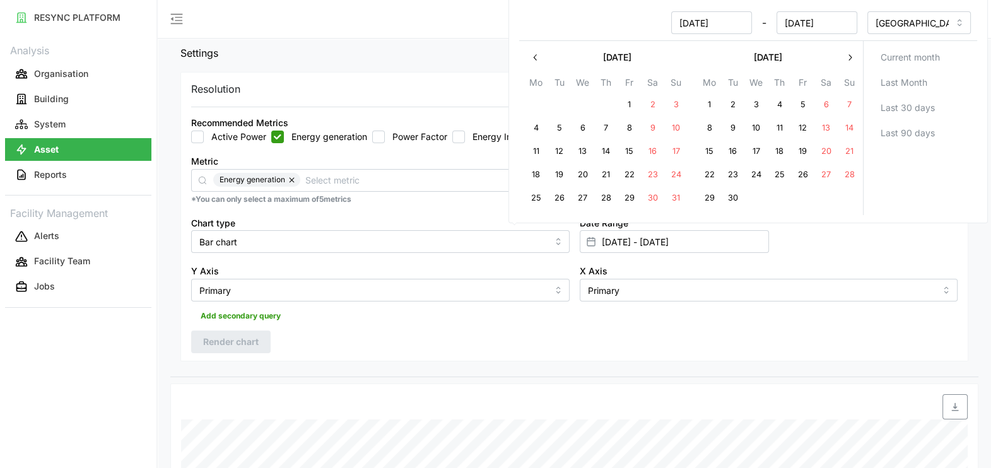
click at [535, 52] on icon "button" at bounding box center [536, 57] width 10 height 10
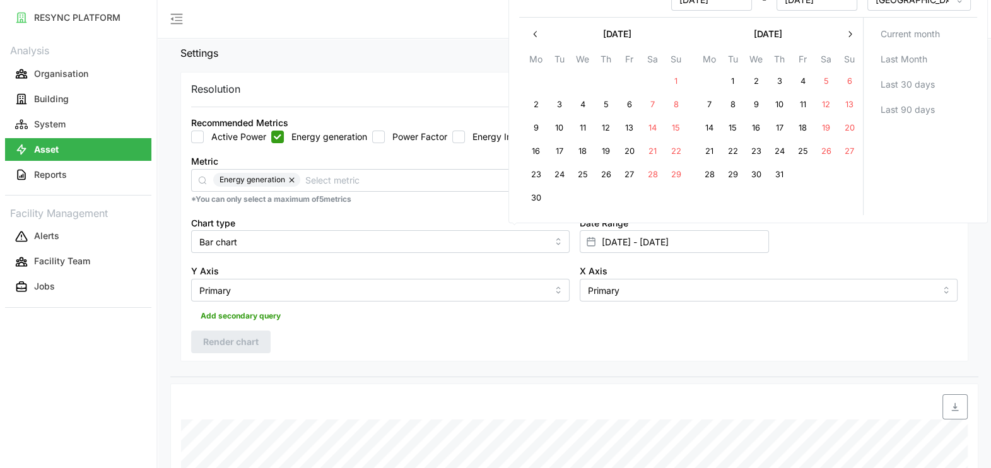
click at [530, 34] on button "button" at bounding box center [535, 34] width 23 height 23
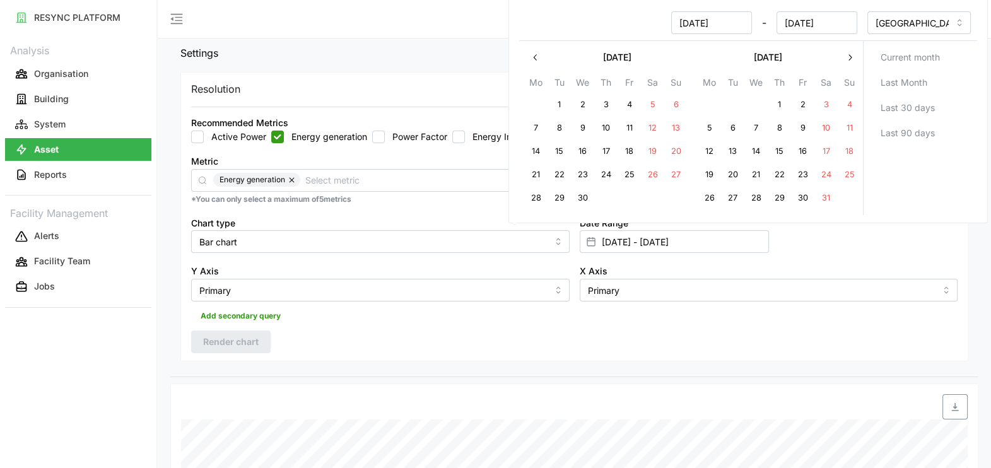
click at [536, 46] on button "button" at bounding box center [535, 57] width 23 height 23
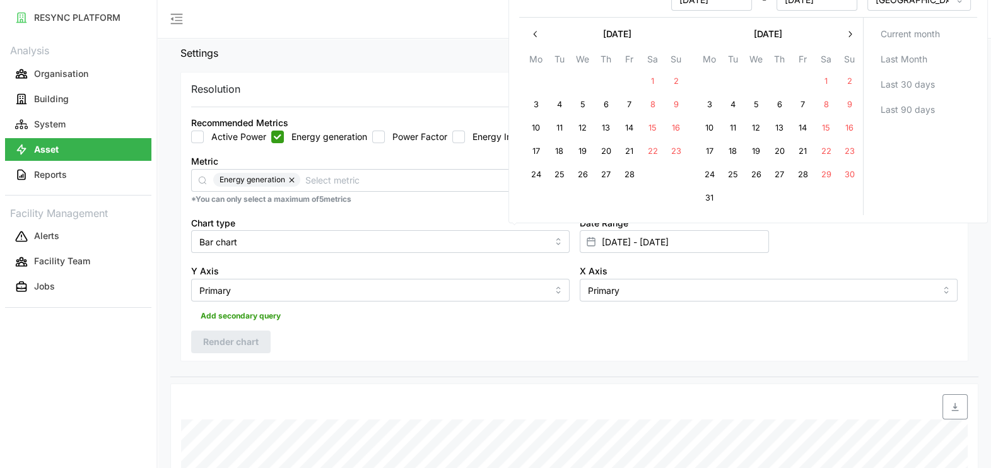
click at [528, 37] on button "button" at bounding box center [535, 34] width 23 height 23
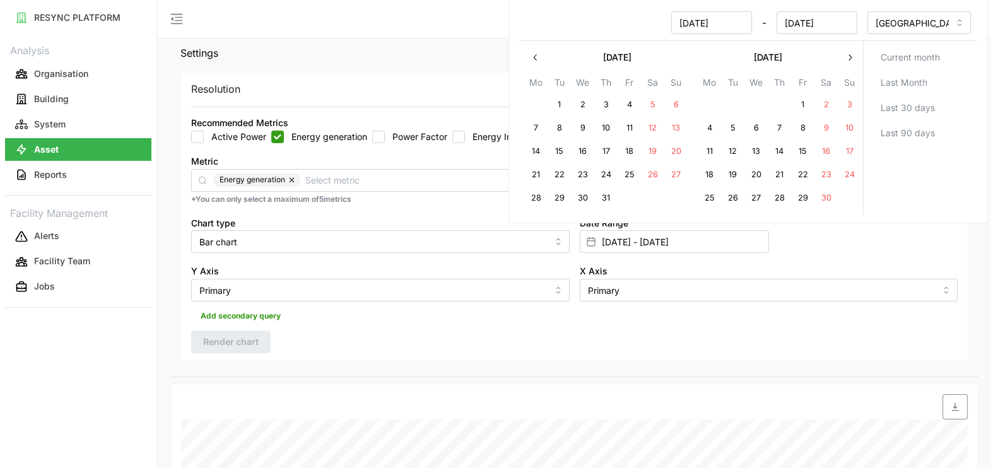
click at [527, 56] on button "button" at bounding box center [535, 57] width 23 height 23
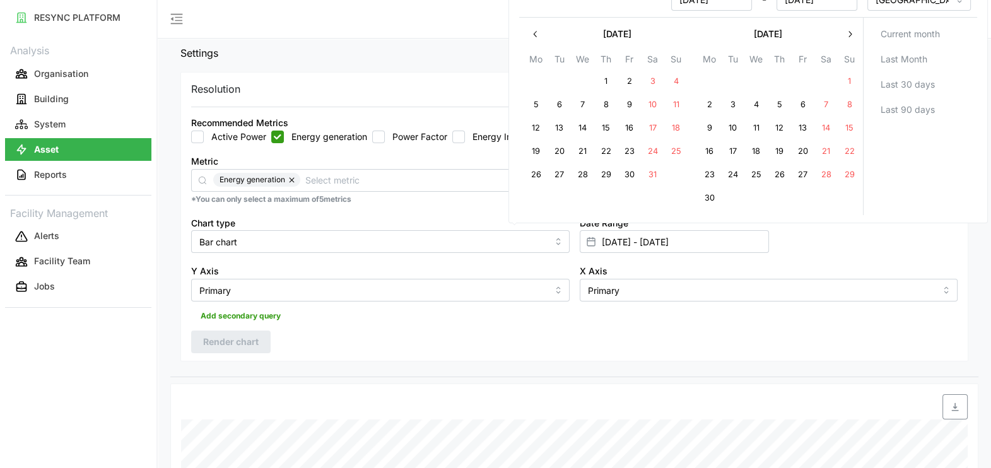
click at [533, 37] on icon "button" at bounding box center [536, 34] width 10 height 10
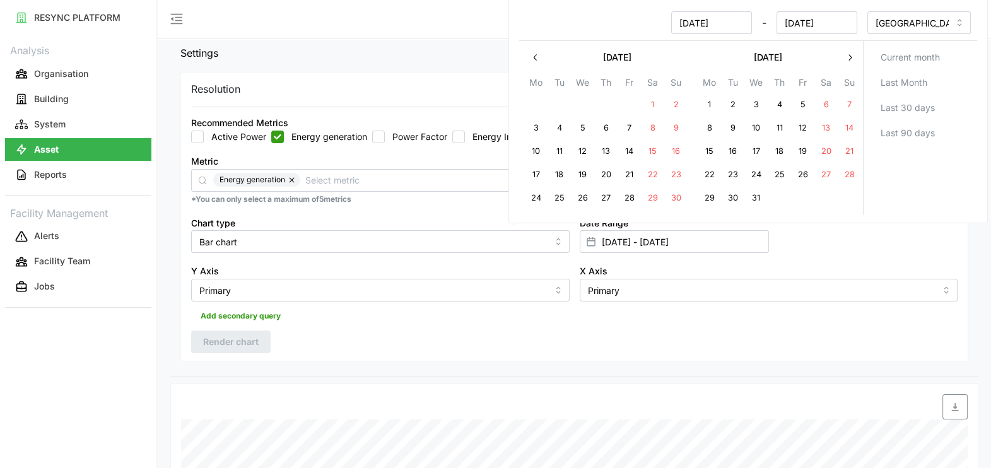
click at [704, 103] on button "1" at bounding box center [709, 105] width 23 height 23
type input "[DATE] - [DATE]"
type input "[DATE]"
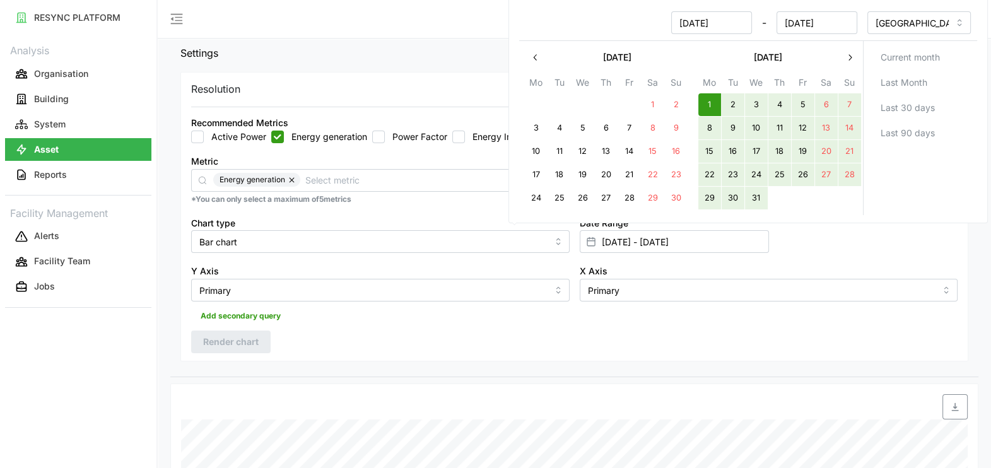
click at [760, 198] on button "31" at bounding box center [756, 198] width 23 height 23
type input "[DATE] - [DATE]"
type input "[DATE]"
drag, startPoint x: 834, startPoint y: 244, endPoint x: 758, endPoint y: 273, distance: 81.3
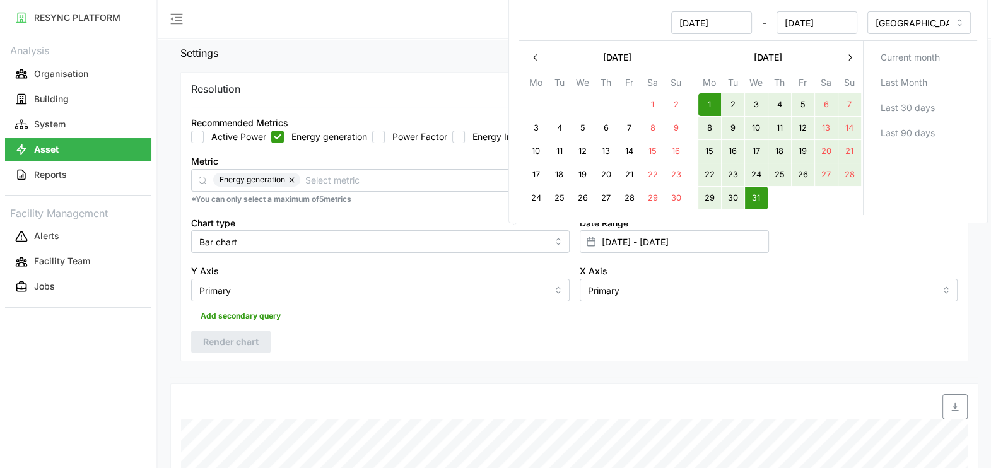
click at [834, 243] on div "Date Range [DATE] - [DATE]" at bounding box center [769, 234] width 389 height 49
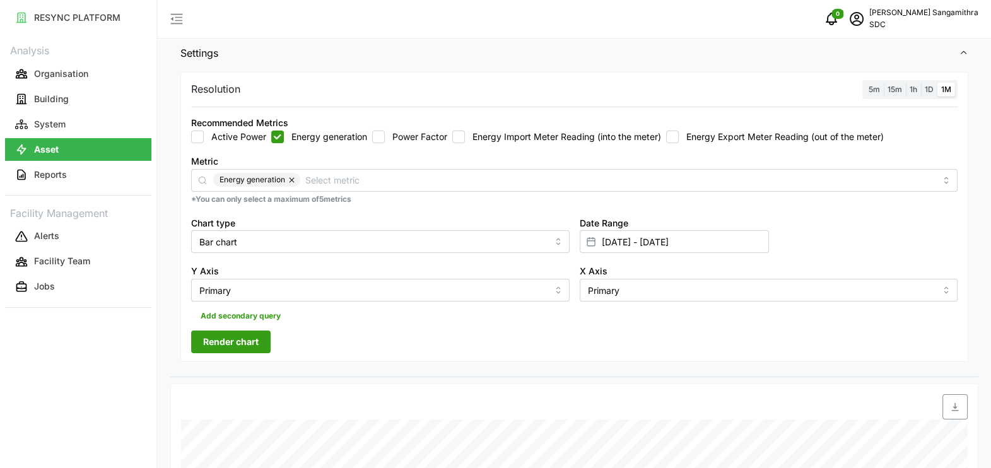
click at [220, 347] on span "Render chart" at bounding box center [231, 341] width 56 height 21
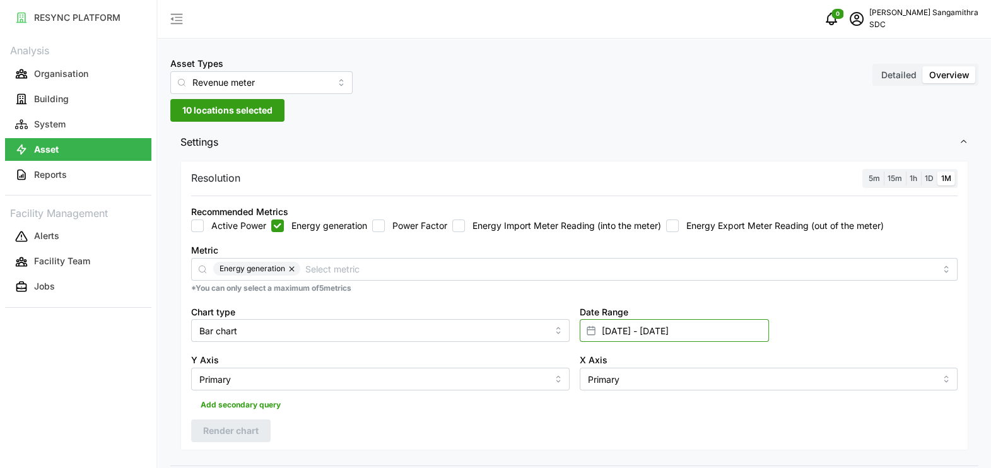
click at [717, 331] on input "[DATE] - [DATE]" at bounding box center [674, 330] width 189 height 23
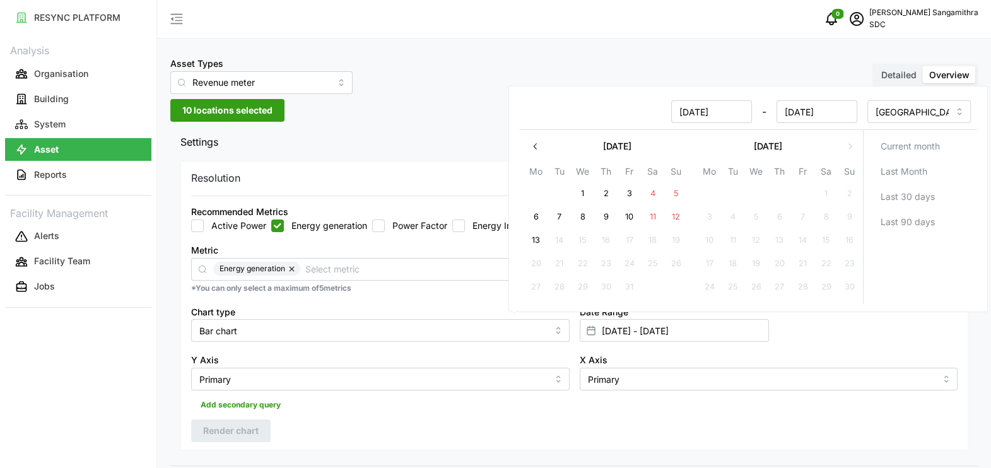
click at [536, 148] on icon "button" at bounding box center [534, 147] width 3 height 6
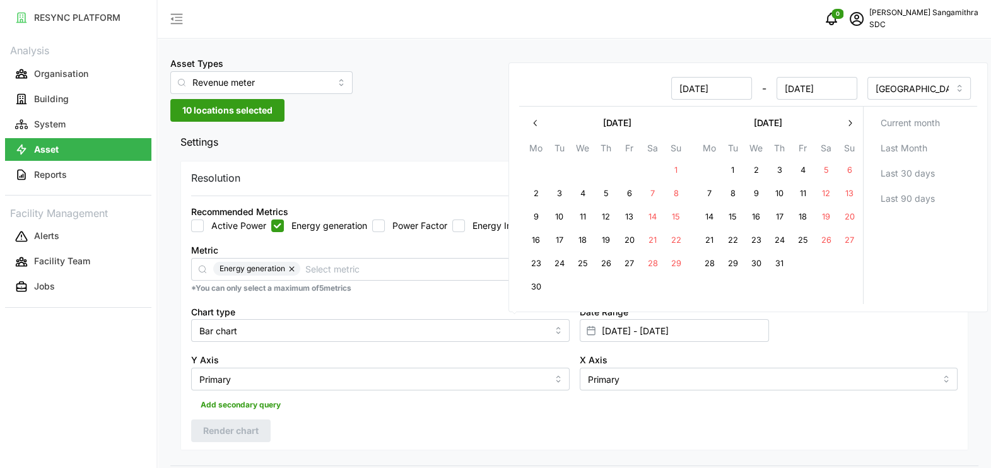
click at [542, 126] on button "button" at bounding box center [535, 123] width 23 height 23
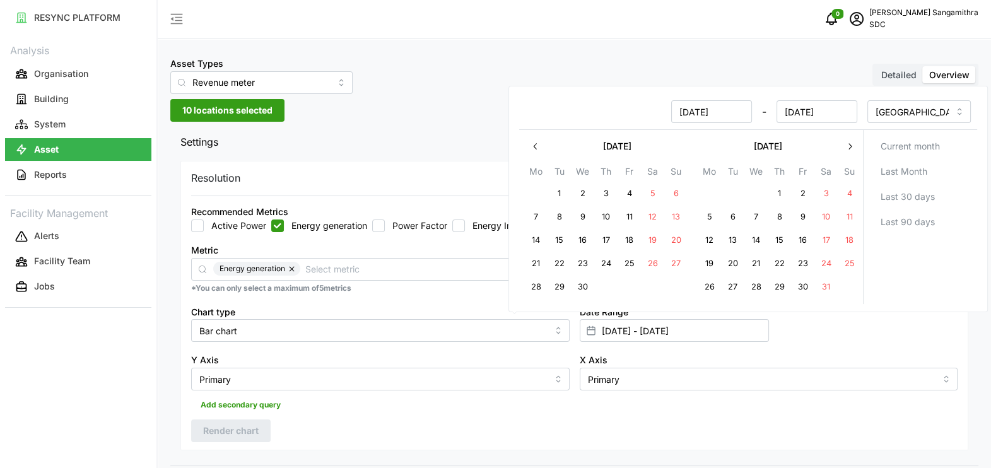
click at [526, 146] on button "button" at bounding box center [535, 146] width 23 height 23
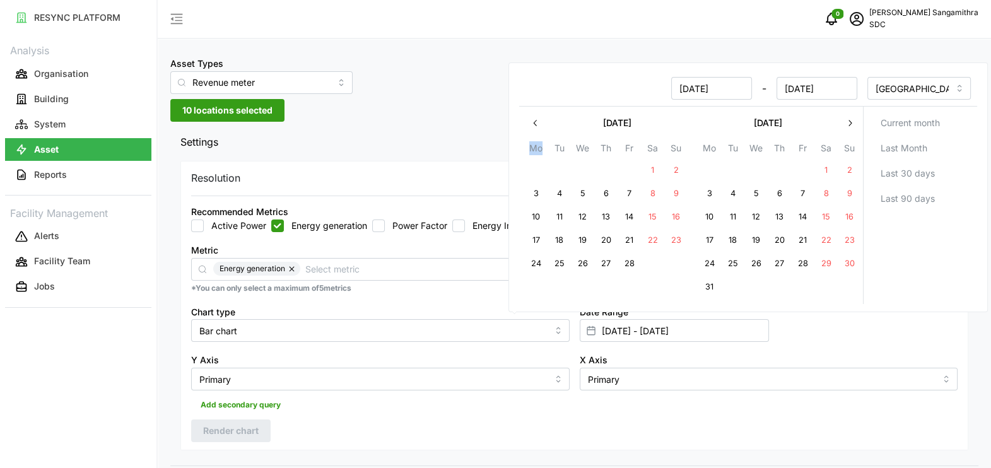
click at [527, 146] on th "Mo" at bounding box center [535, 150] width 23 height 18
drag, startPoint x: 527, startPoint y: 146, endPoint x: 536, endPoint y: 127, distance: 20.6
click at [536, 127] on icon "button" at bounding box center [536, 123] width 10 height 10
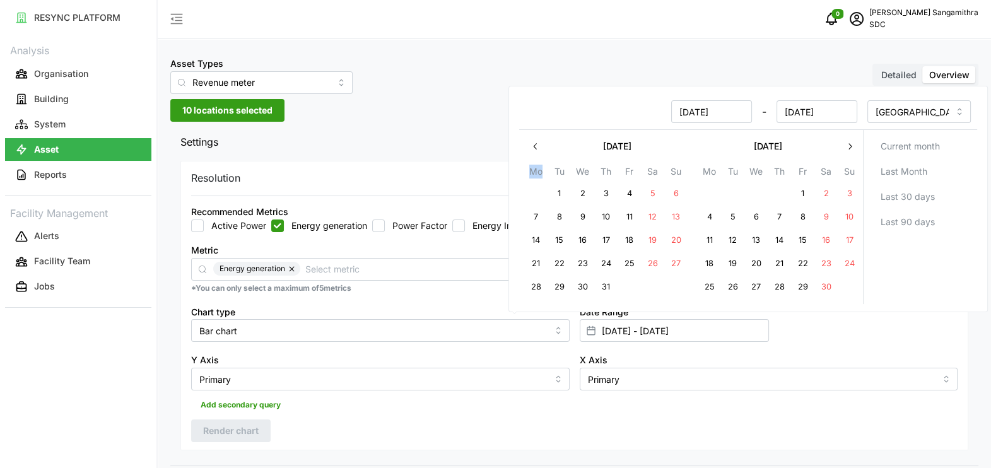
click at [538, 142] on icon "button" at bounding box center [536, 146] width 10 height 10
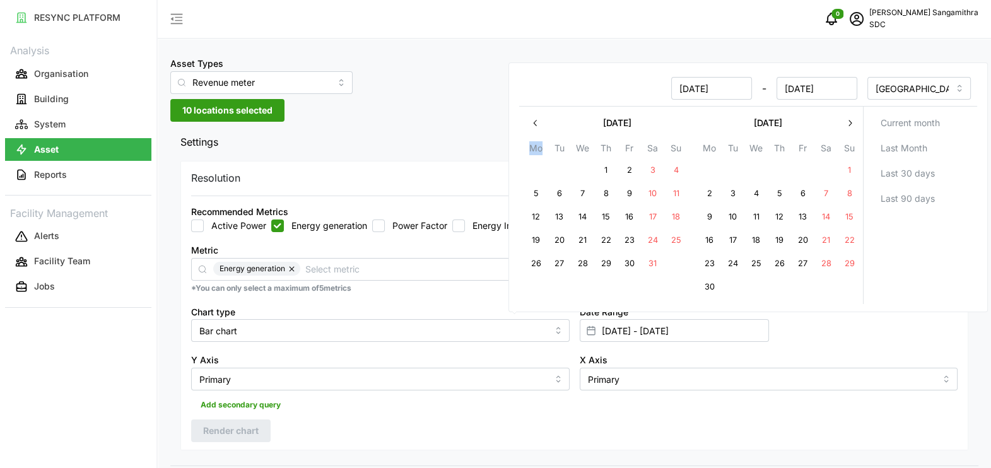
click at [596, 169] on button "1" at bounding box center [605, 171] width 23 height 23
type input "[DATE] - [DATE]"
type input "[DATE]"
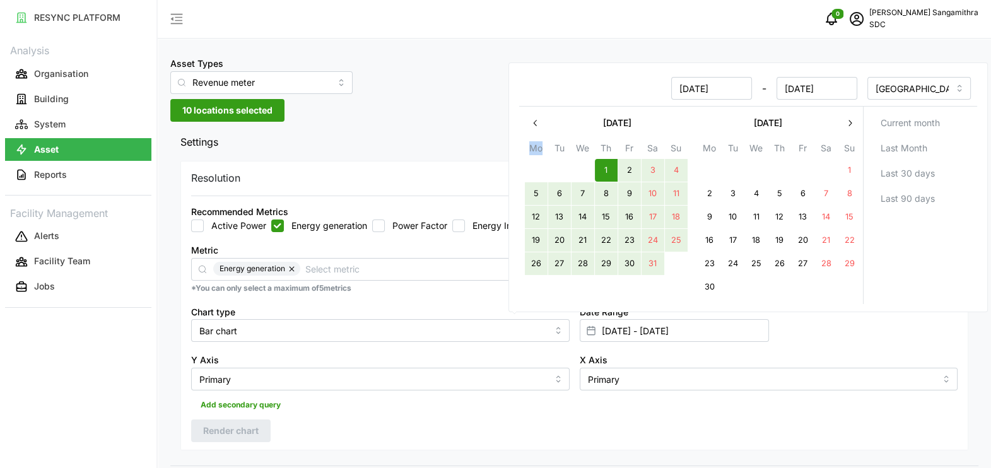
click at [654, 256] on button "31" at bounding box center [652, 264] width 23 height 23
type input "[DATE] - [DATE]"
type input "[DATE]"
click at [803, 327] on div "Date Range [DATE] - [DATE]" at bounding box center [769, 323] width 389 height 49
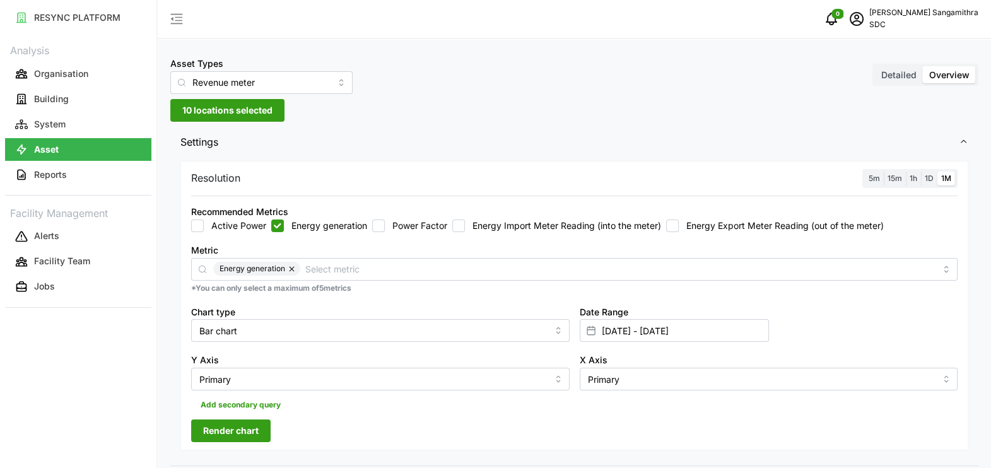
scroll to position [237, 0]
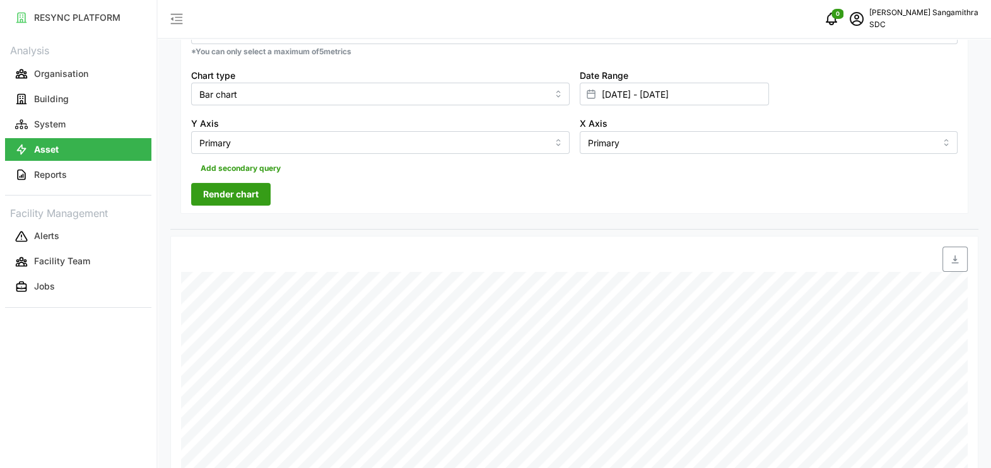
click at [238, 199] on span "Render chart" at bounding box center [231, 194] width 56 height 21
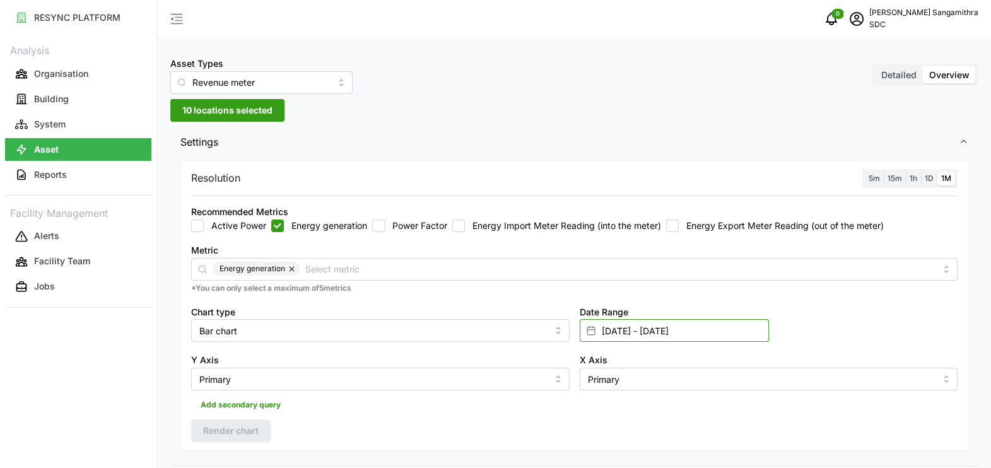
click at [613, 336] on input "[DATE] - [DATE]" at bounding box center [674, 330] width 189 height 23
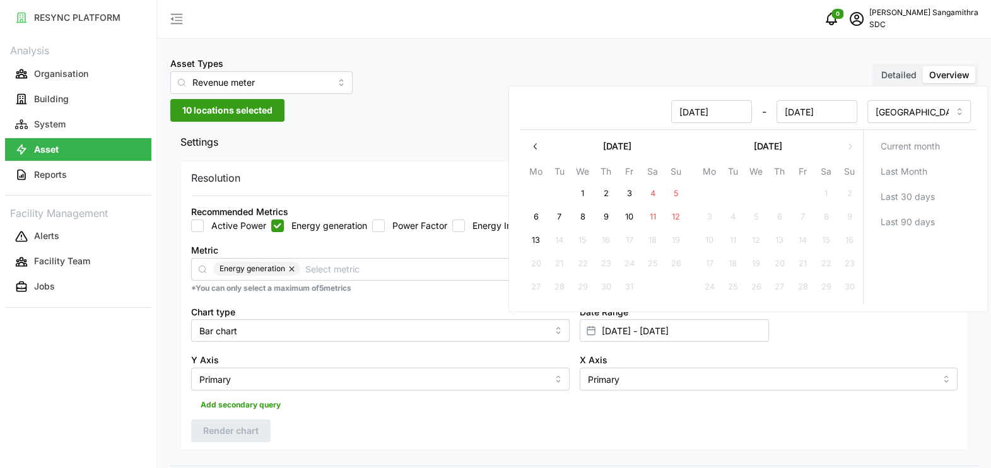
click at [533, 144] on icon "button" at bounding box center [536, 146] width 10 height 10
click at [534, 148] on icon "button" at bounding box center [536, 146] width 10 height 10
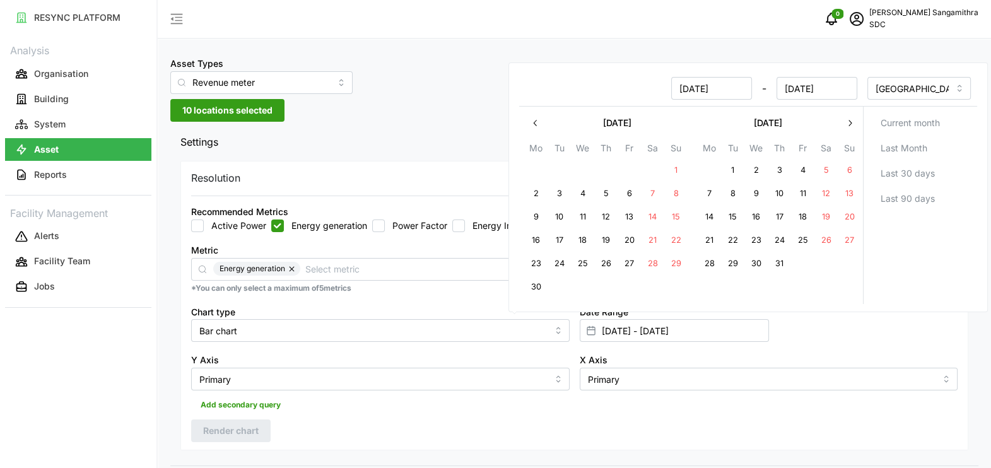
click at [527, 124] on button "button" at bounding box center [535, 123] width 23 height 23
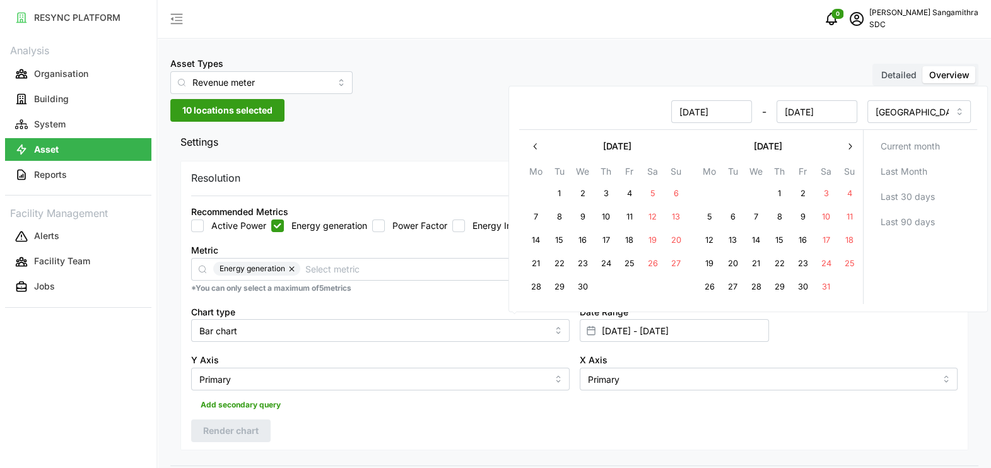
click at [531, 145] on icon "button" at bounding box center [536, 146] width 10 height 10
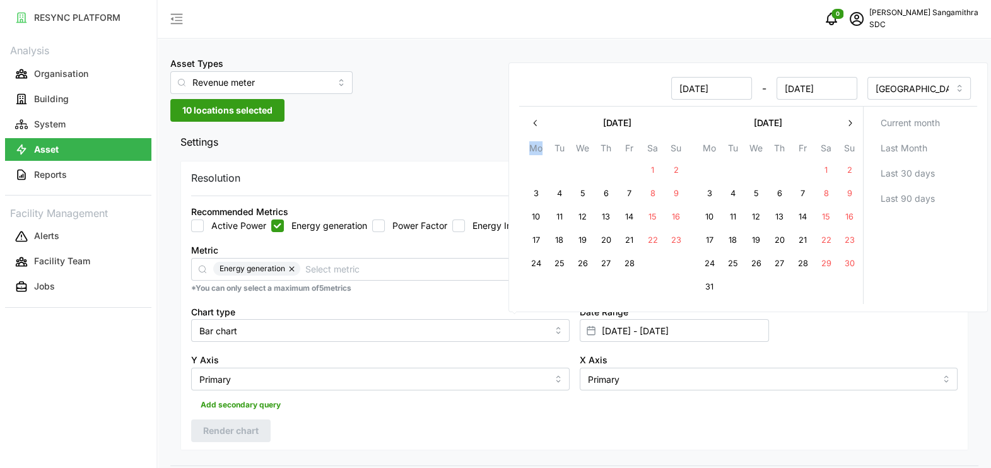
click at [533, 145] on th "Mo" at bounding box center [535, 150] width 23 height 18
drag, startPoint x: 533, startPoint y: 145, endPoint x: 534, endPoint y: 126, distance: 19.0
click at [534, 126] on icon "button" at bounding box center [536, 123] width 10 height 10
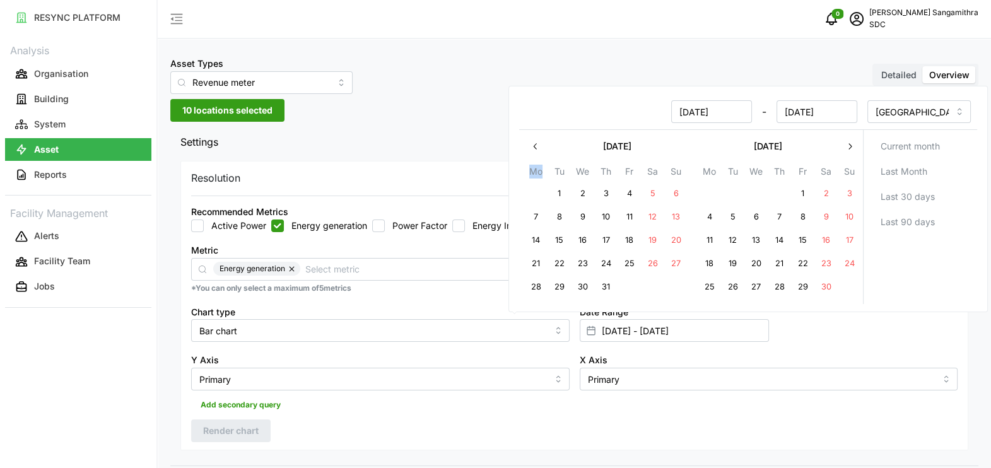
drag, startPoint x: 534, startPoint y: 126, endPoint x: 534, endPoint y: 149, distance: 22.7
click at [534, 149] on icon "button" at bounding box center [536, 146] width 10 height 10
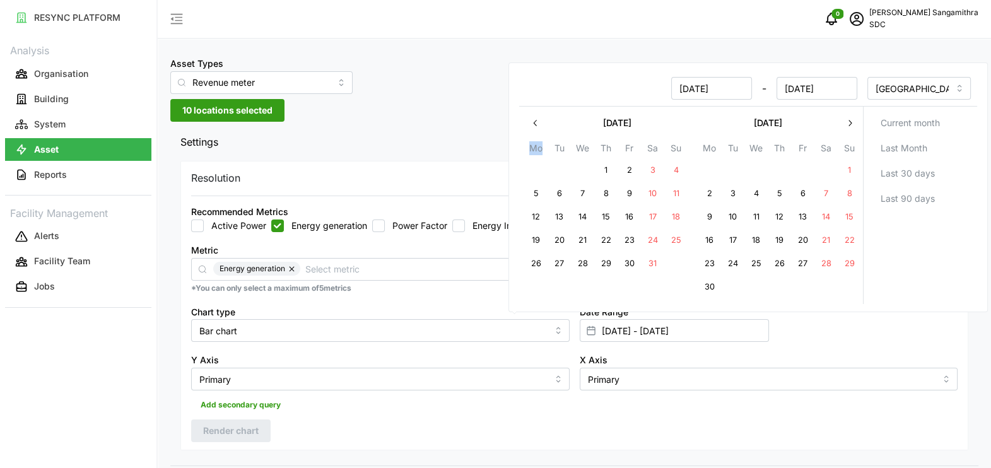
click at [851, 164] on button "1" at bounding box center [849, 171] width 23 height 23
type input "[DATE] - [DATE]"
type input "[DATE]"
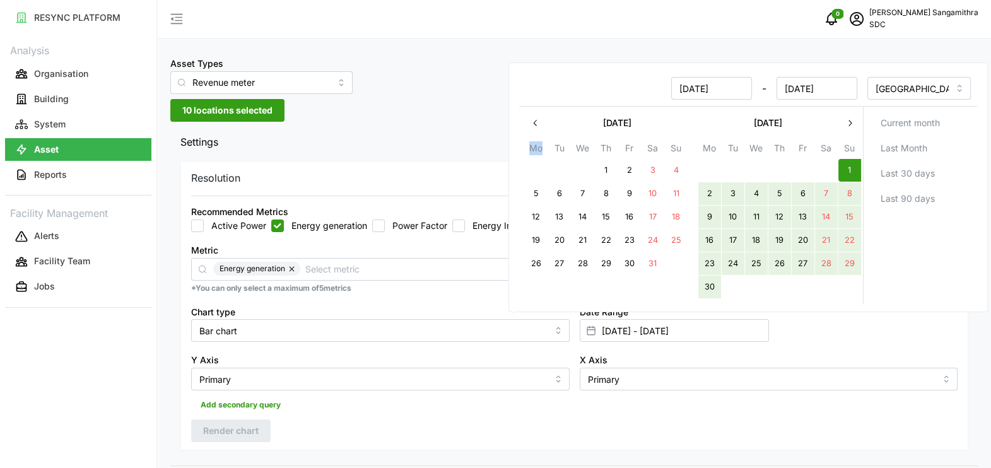
click at [713, 284] on button "30" at bounding box center [709, 287] width 23 height 23
type input "[DATE] - [DATE]"
type input "[DATE]"
click at [642, 403] on div "Add secondary query" at bounding box center [574, 403] width 767 height 24
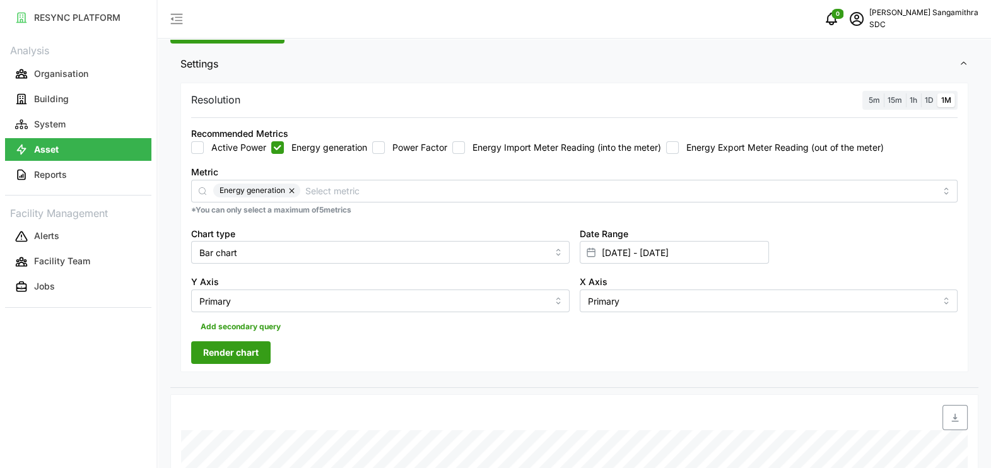
scroll to position [237, 0]
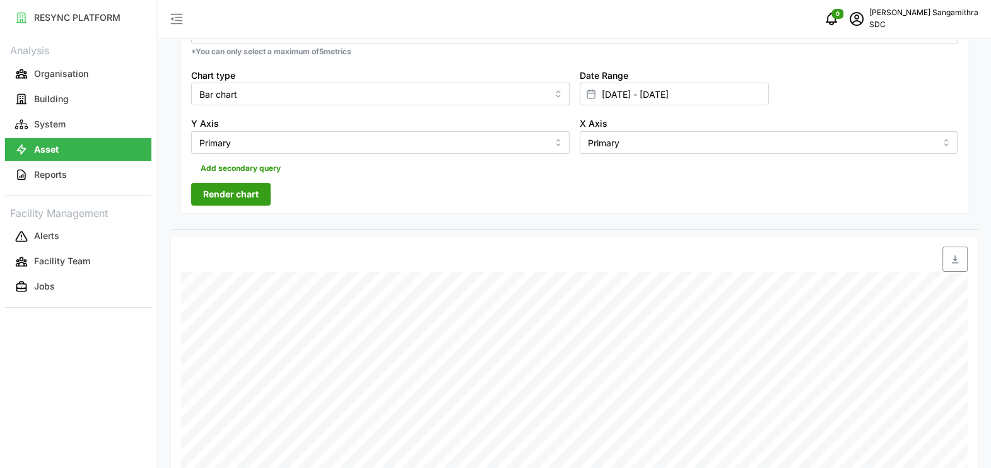
click at [236, 197] on span "Render chart" at bounding box center [231, 194] width 56 height 21
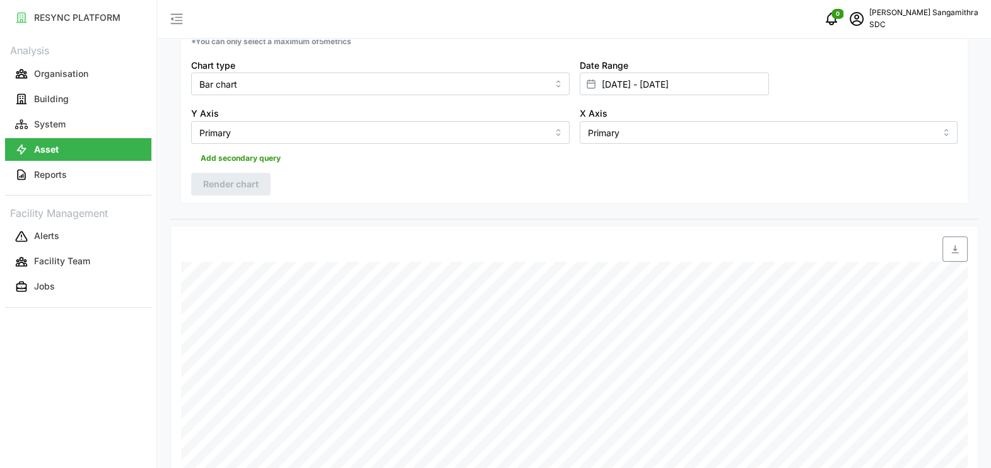
scroll to position [168, 0]
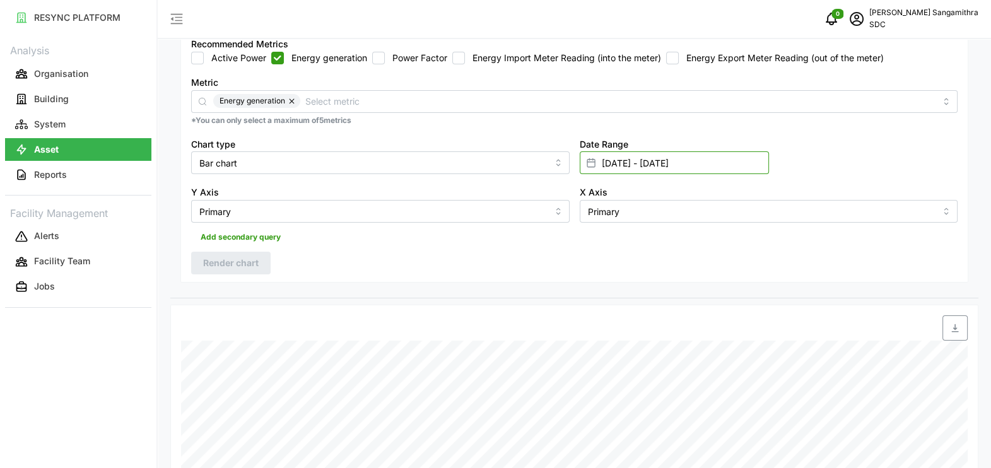
click at [704, 158] on input "[DATE] - [DATE]" at bounding box center [674, 162] width 189 height 23
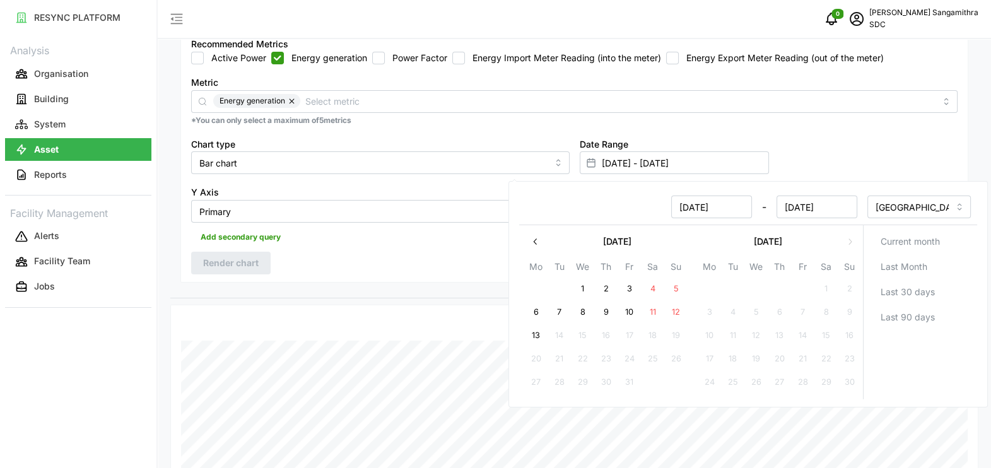
click at [535, 233] on button "button" at bounding box center [535, 241] width 23 height 23
click at [532, 233] on button "button" at bounding box center [535, 241] width 23 height 23
click at [533, 232] on button "button" at bounding box center [535, 241] width 23 height 23
click at [533, 233] on button "button" at bounding box center [535, 241] width 23 height 23
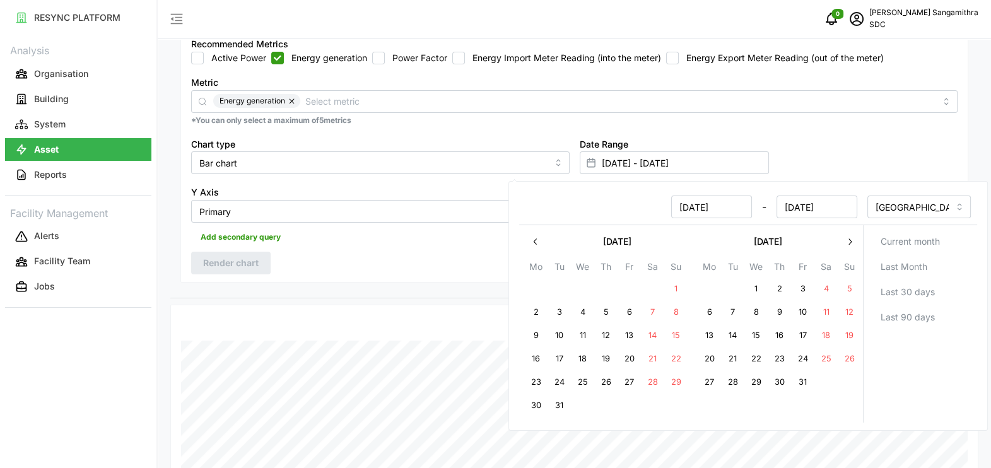
click at [533, 233] on button "button" at bounding box center [535, 241] width 23 height 23
click at [857, 238] on button "button" at bounding box center [850, 241] width 23 height 23
click at [564, 285] on button "1" at bounding box center [559, 289] width 23 height 23
type input "[DATE] - [DATE]"
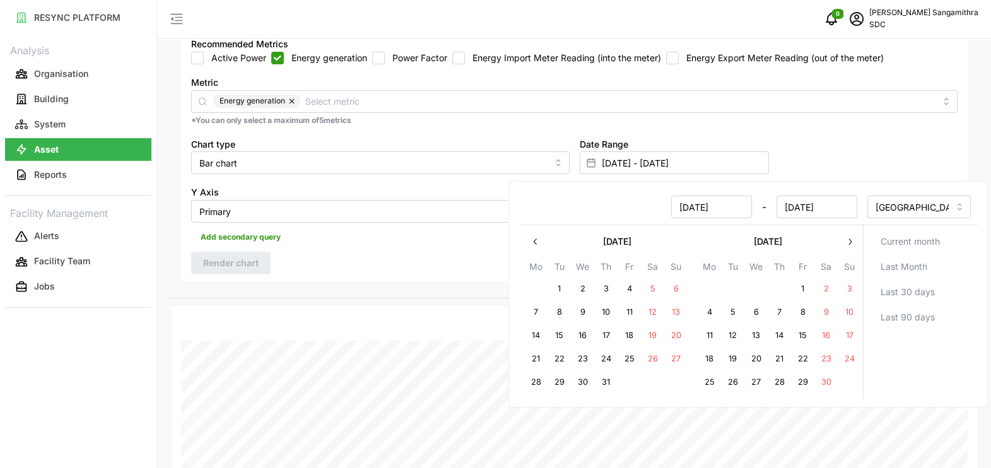
type input "[DATE]"
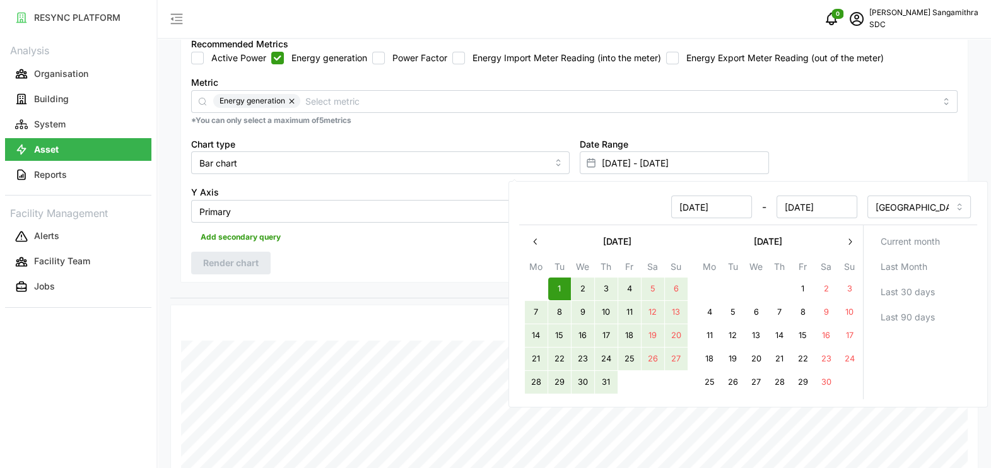
click at [603, 381] on button "31" at bounding box center [605, 383] width 23 height 23
type input "[DATE] - [DATE]"
type input "[DATE]"
click at [832, 153] on div "Date Range [DATE] - [DATE]" at bounding box center [769, 155] width 389 height 49
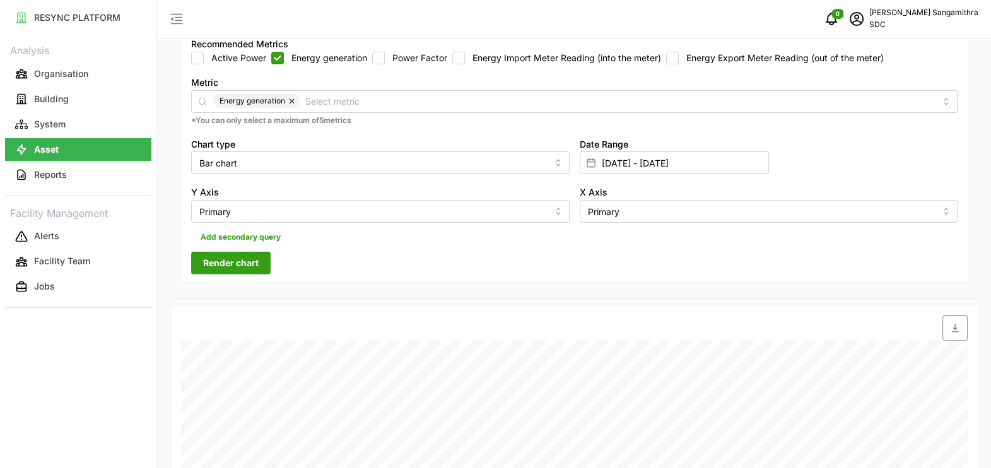
click at [230, 261] on span "Render chart" at bounding box center [231, 262] width 56 height 21
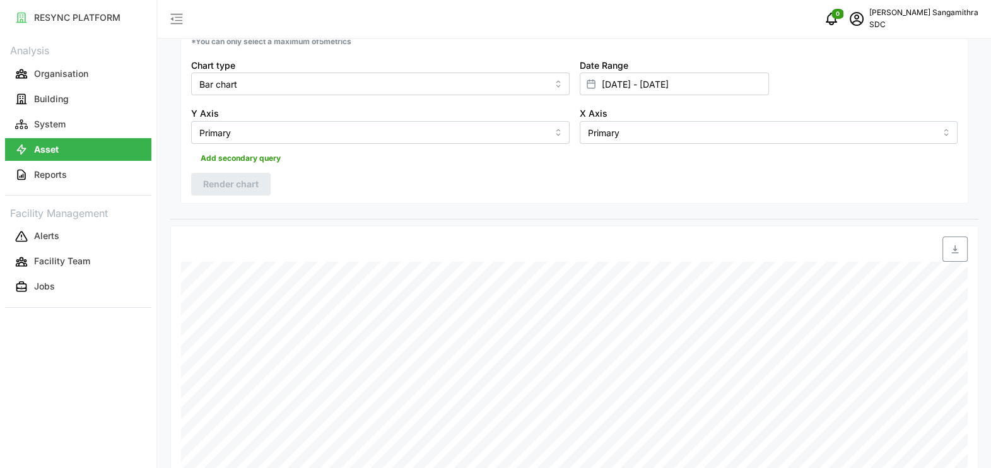
scroll to position [168, 0]
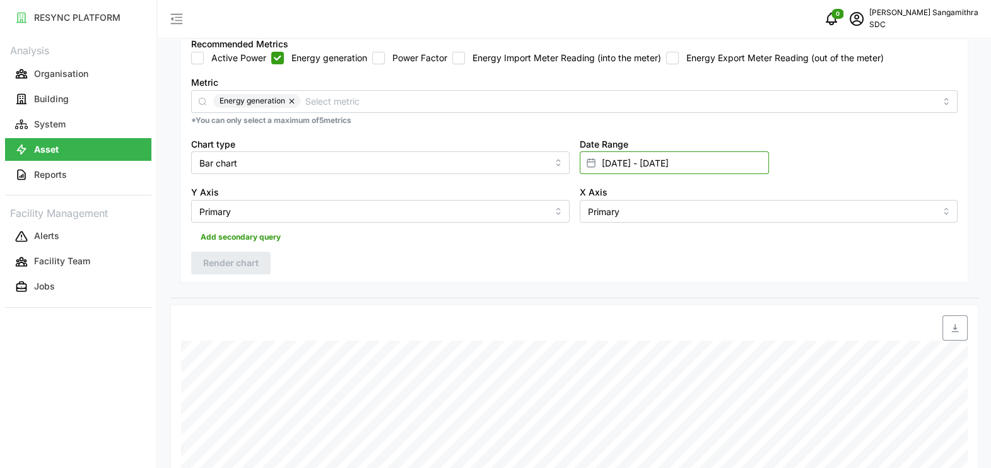
click at [706, 164] on input "[DATE] - [DATE]" at bounding box center [674, 162] width 189 height 23
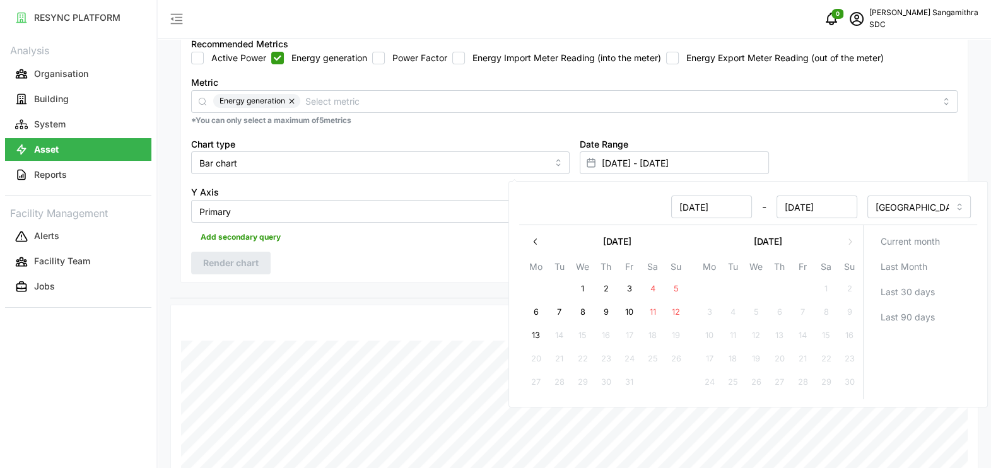
click at [533, 245] on icon "button" at bounding box center [536, 242] width 10 height 10
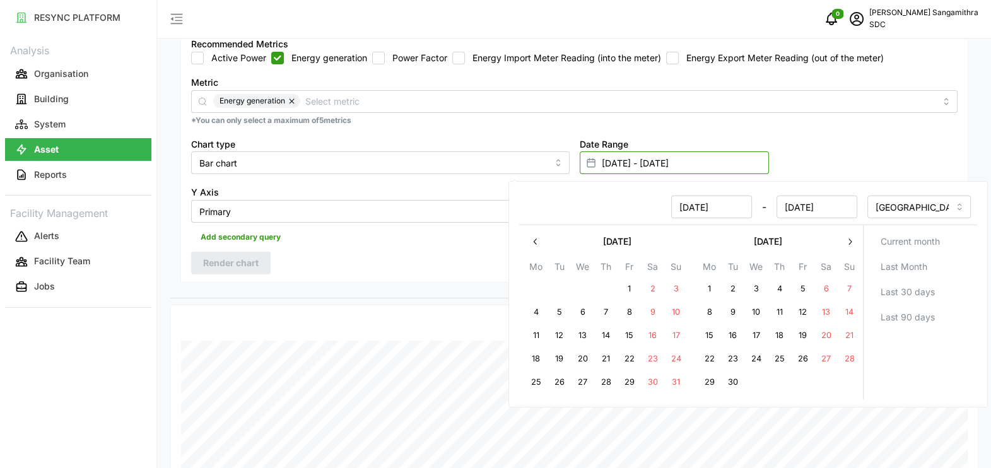
click at [661, 151] on input "[DATE] - [DATE]" at bounding box center [674, 162] width 189 height 23
click at [847, 237] on icon "button" at bounding box center [850, 242] width 10 height 10
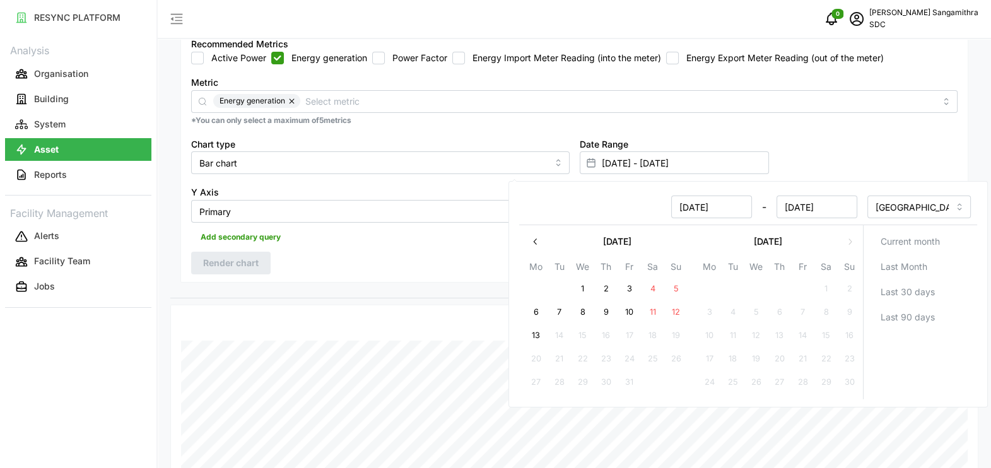
click at [786, 143] on div "Date Range [DATE] - [DATE]" at bounding box center [769, 155] width 389 height 49
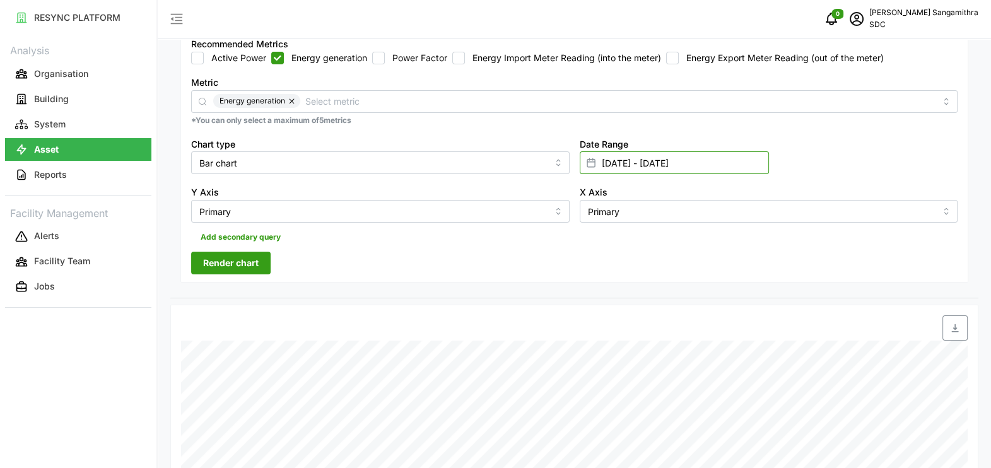
click at [628, 165] on input "[DATE] - [DATE]" at bounding box center [674, 162] width 189 height 23
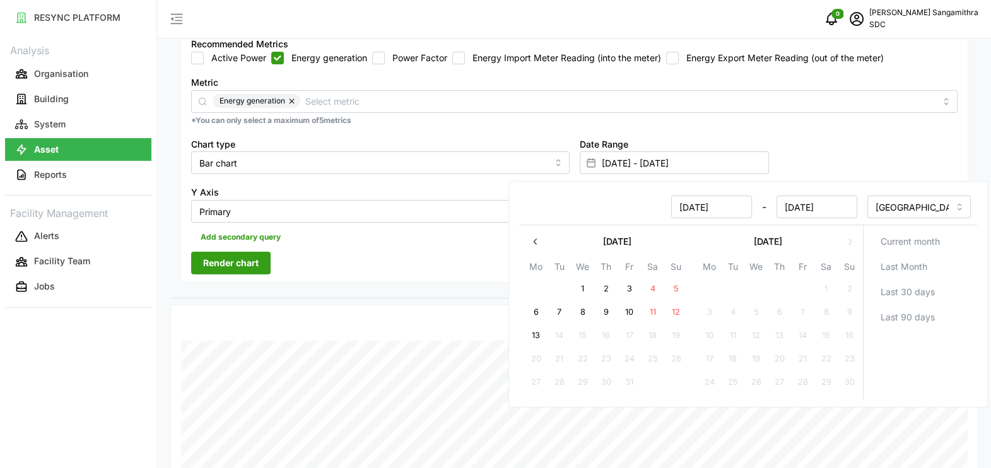
click at [871, 145] on div "Date Range [DATE] - [DATE]" at bounding box center [769, 155] width 389 height 49
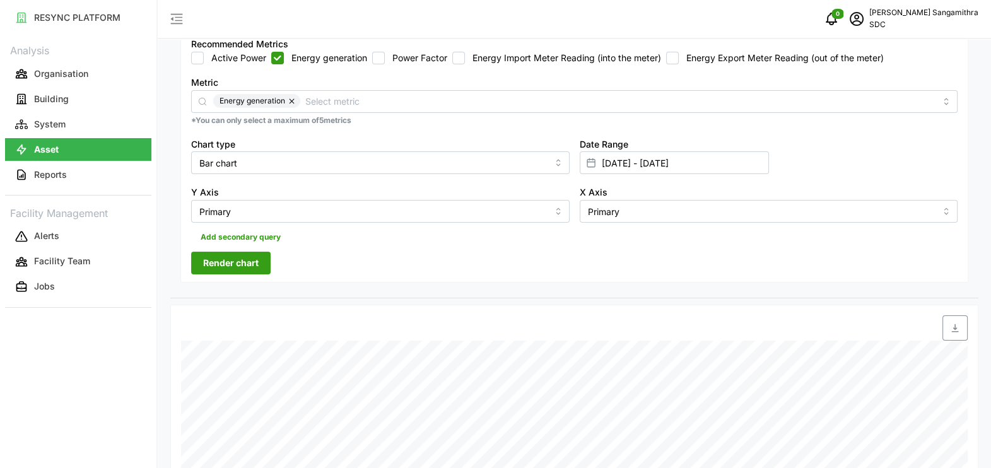
scroll to position [10, 0]
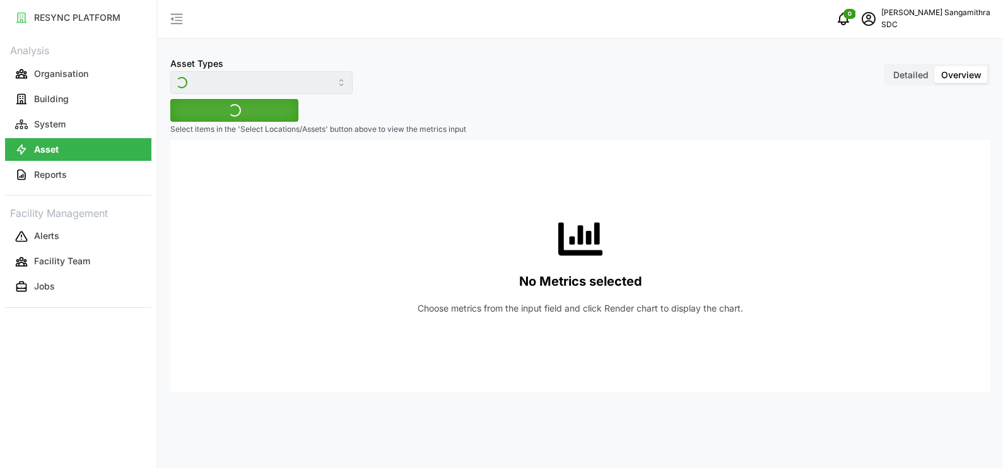
type input "Revenue meter"
click at [283, 107] on span "Select Locations/Assets" at bounding box center [234, 110] width 104 height 21
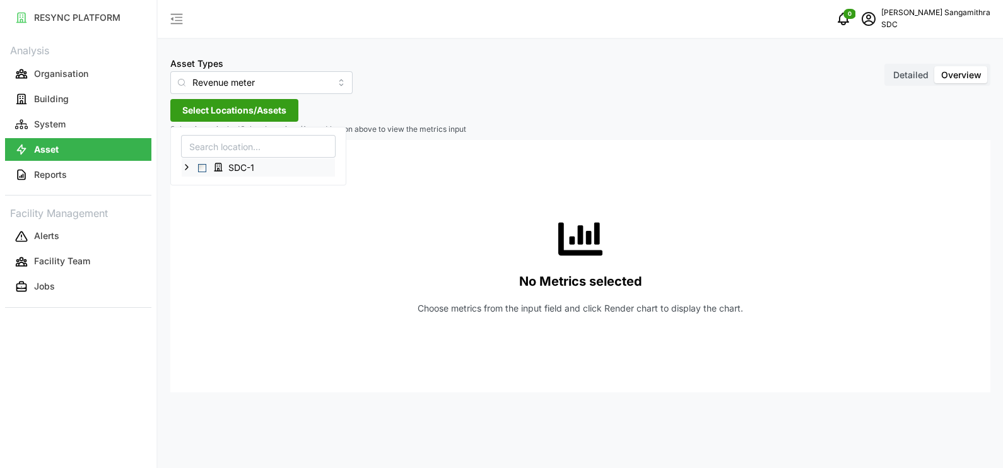
click at [202, 167] on span "Select SDC-1" at bounding box center [202, 168] width 8 height 8
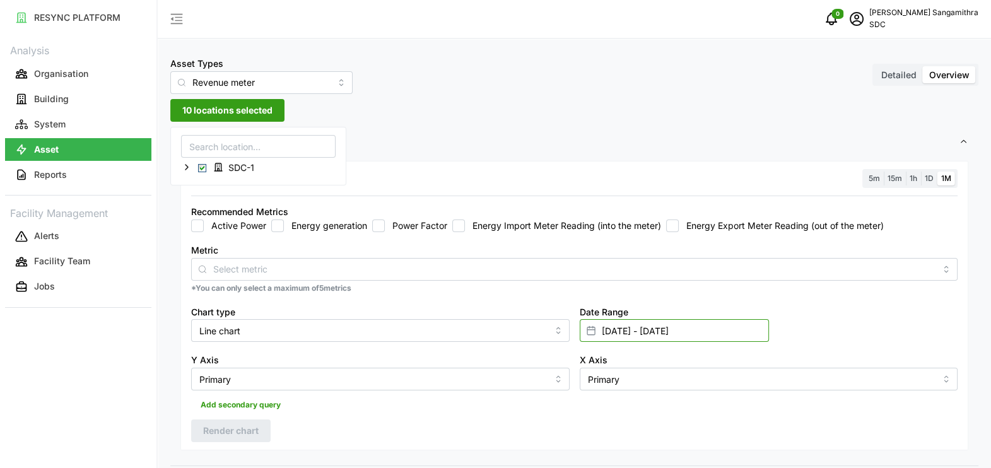
click at [684, 331] on input "[DATE] - [DATE]" at bounding box center [674, 330] width 189 height 23
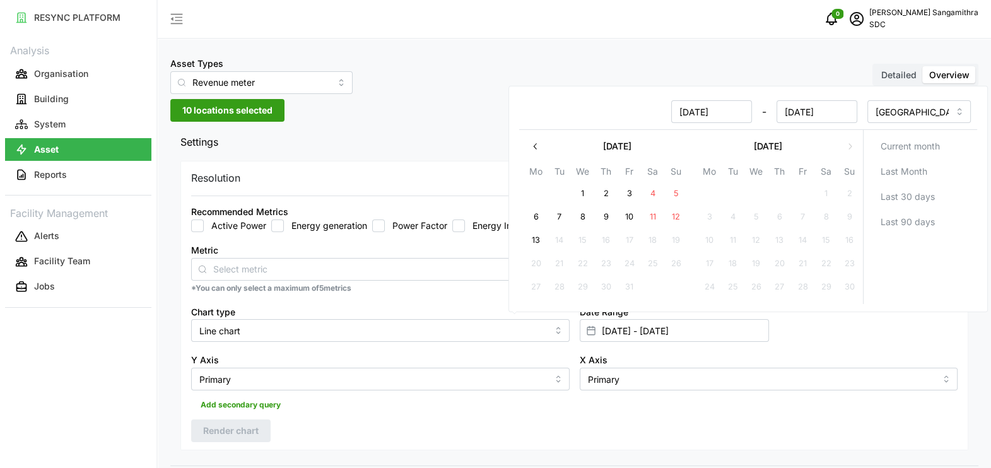
click at [535, 144] on icon "button" at bounding box center [536, 146] width 10 height 10
click at [536, 144] on icon "button" at bounding box center [534, 147] width 3 height 6
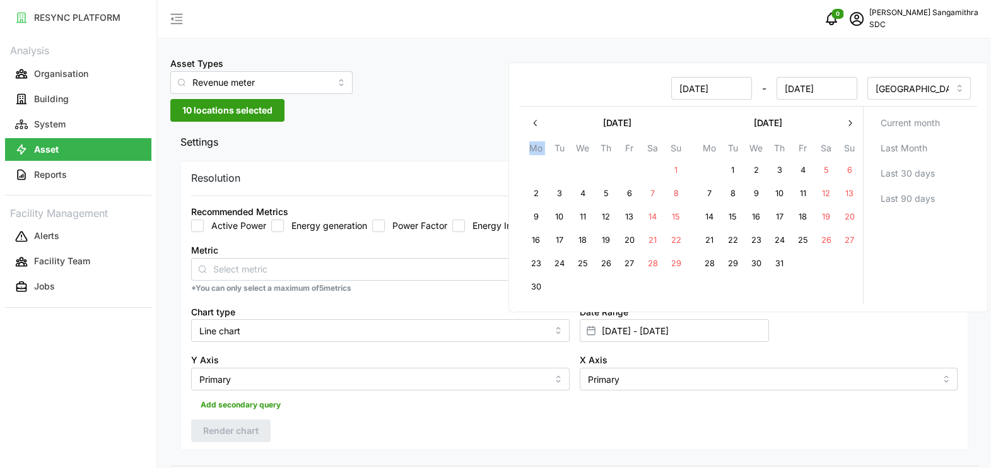
click at [536, 144] on th "Mo" at bounding box center [535, 150] width 23 height 18
drag, startPoint x: 536, startPoint y: 144, endPoint x: 531, endPoint y: 126, distance: 18.4
click at [531, 126] on button "button" at bounding box center [535, 123] width 23 height 23
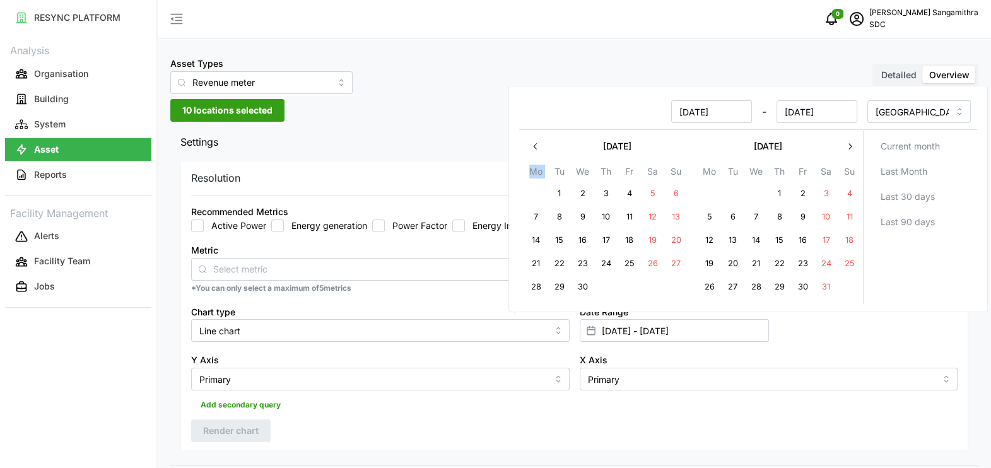
click at [531, 126] on div "[DATE] - [DATE]" at bounding box center [692, 111] width 342 height 33
drag, startPoint x: 531, startPoint y: 126, endPoint x: 531, endPoint y: 138, distance: 11.4
click at [530, 136] on button "button" at bounding box center [535, 146] width 23 height 23
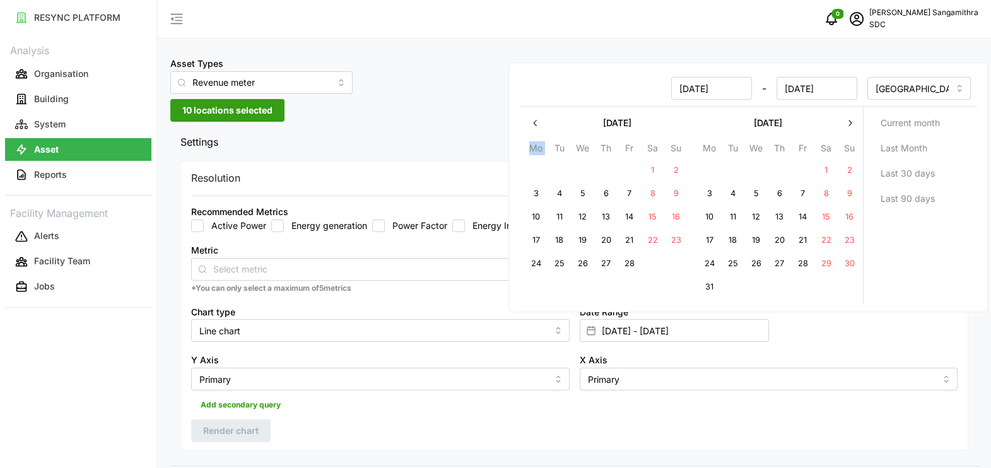
click at [531, 141] on th "Mo" at bounding box center [535, 150] width 23 height 18
click at [532, 133] on button "button" at bounding box center [535, 123] width 23 height 23
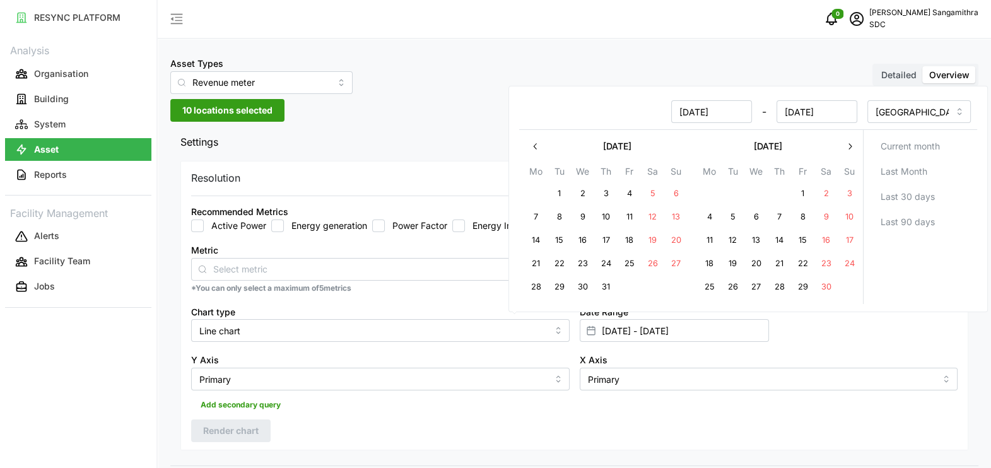
click at [536, 142] on icon "button" at bounding box center [536, 146] width 10 height 10
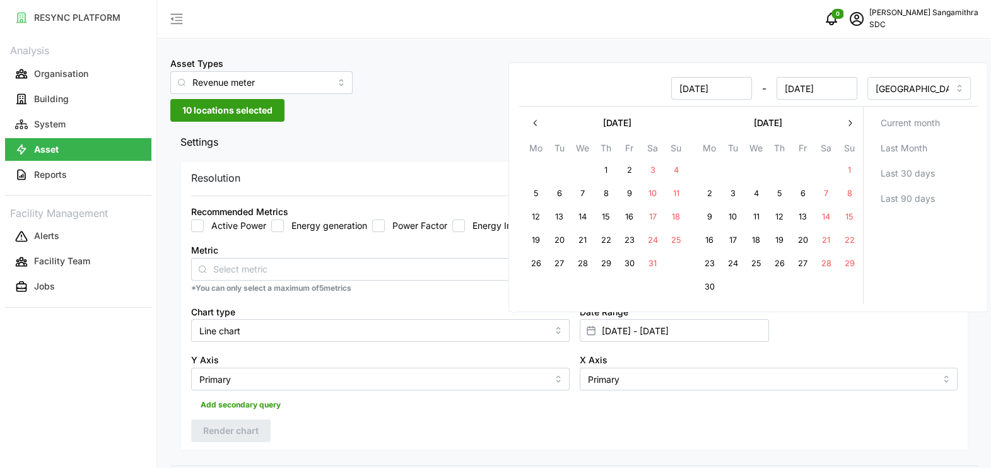
click at [849, 132] on button "button" at bounding box center [850, 123] width 23 height 23
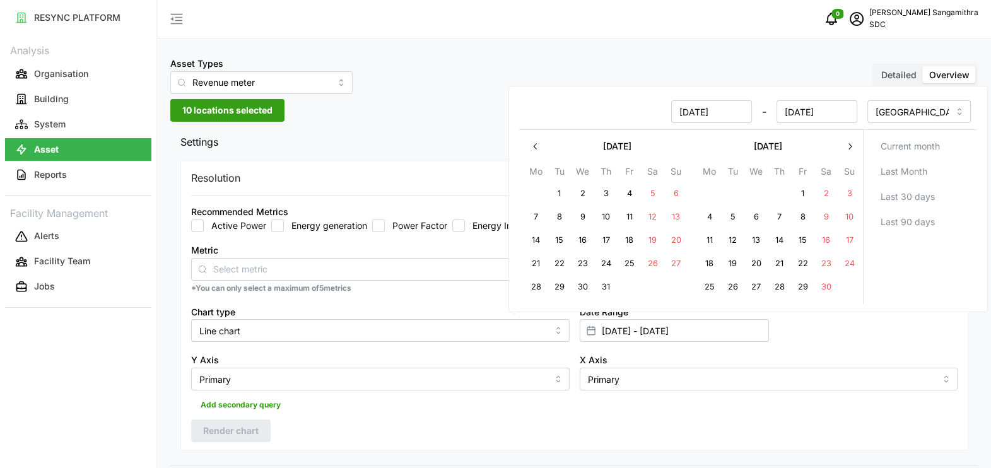
click at [802, 195] on button "1" at bounding box center [802, 194] width 23 height 23
type input "31 Oct 2024 - 01 Nov 2024"
type input "[DATE]"
type input "01 Nov 2024"
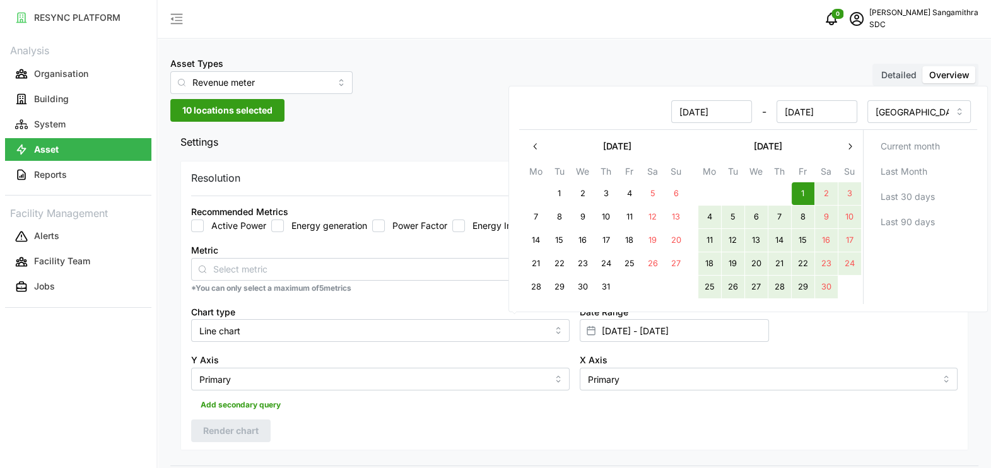
click at [823, 284] on button "30" at bounding box center [826, 287] width 23 height 23
type input "01 Nov 2024 - 30 Nov 2024"
type input "01 Nov 2024"
type input "30 Nov 2024"
click at [878, 341] on div "Date Range 01 Nov 2024 - 30 Nov 2024" at bounding box center [769, 323] width 389 height 49
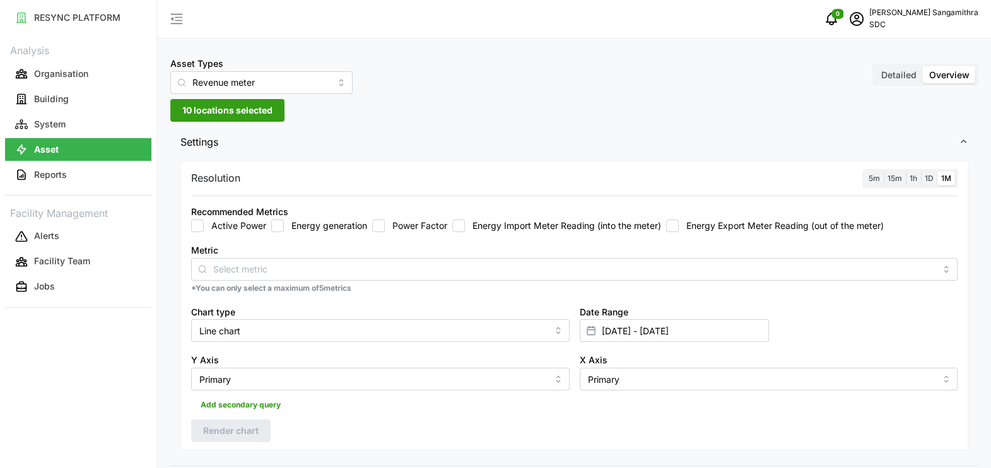
scroll to position [78, 0]
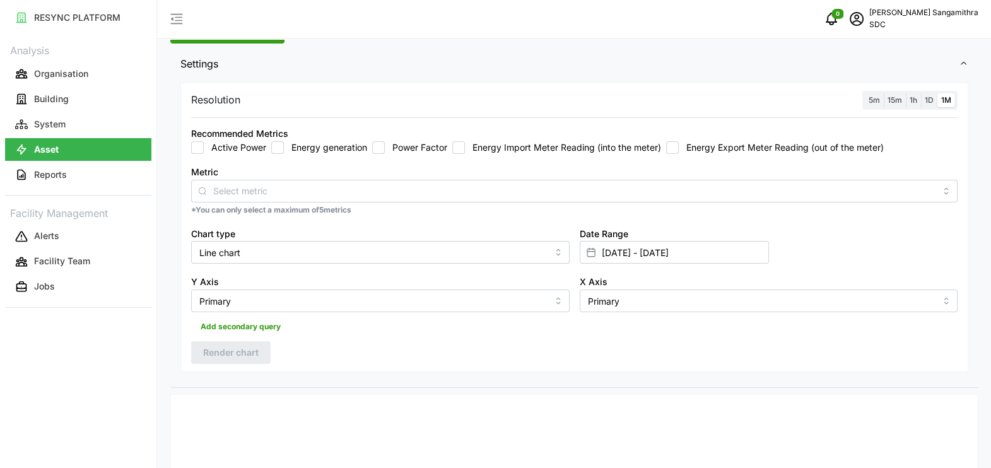
click at [276, 145] on input "Energy generation" at bounding box center [277, 147] width 13 height 13
checkbox input "true"
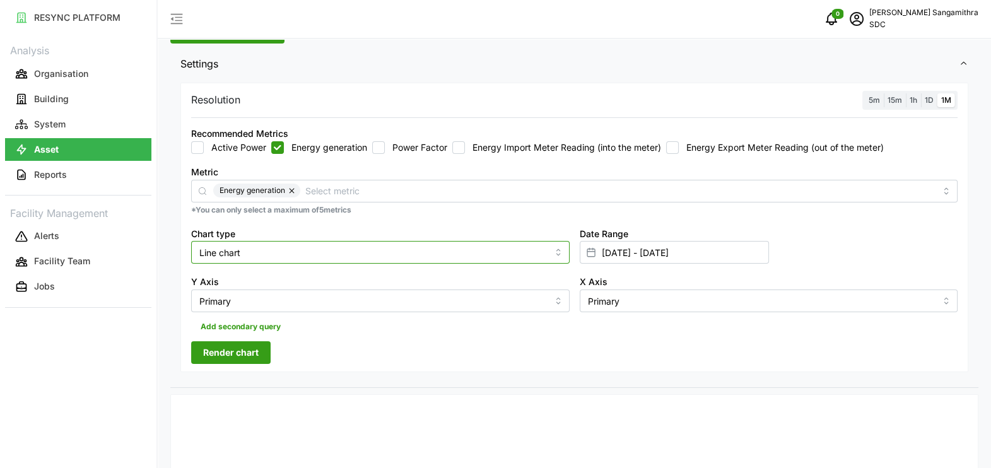
click at [281, 254] on input "Line chart" at bounding box center [380, 252] width 379 height 23
click at [281, 305] on div "Bar chart" at bounding box center [380, 303] width 372 height 21
type input "Bar chart"
click at [224, 354] on span "Render chart" at bounding box center [231, 352] width 56 height 21
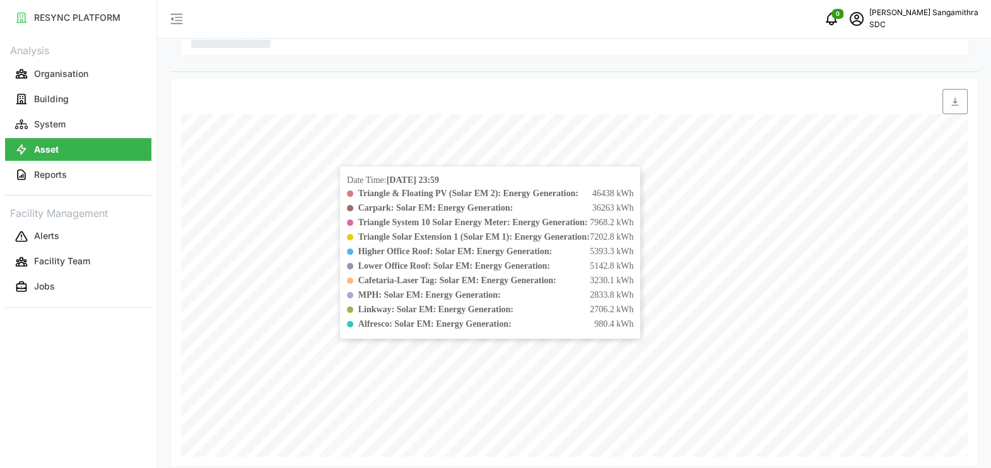
scroll to position [157, 0]
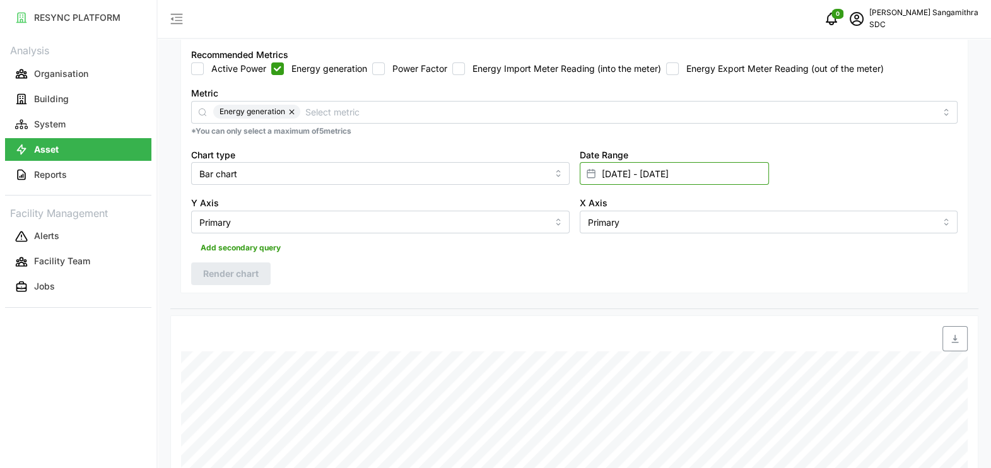
click at [671, 170] on input "01 Nov 2024 - 30 Nov 2024" at bounding box center [674, 173] width 189 height 23
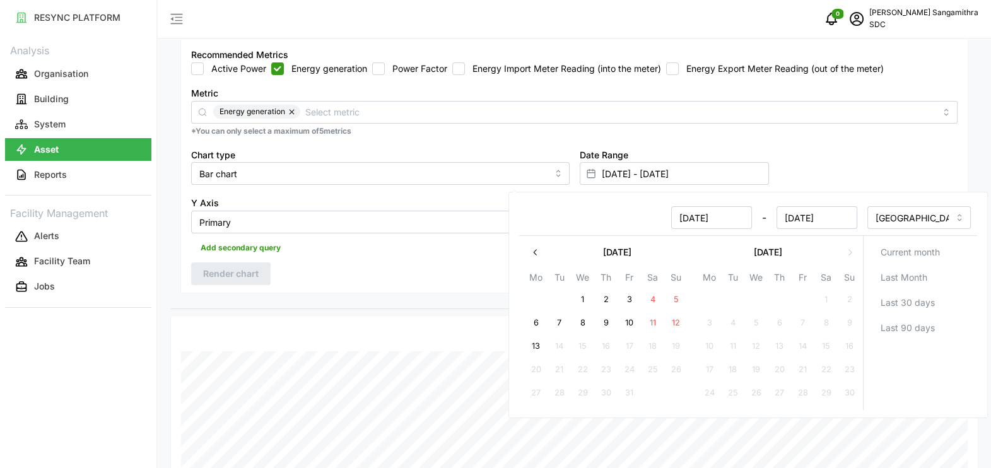
click at [540, 247] on icon "button" at bounding box center [536, 252] width 10 height 10
click at [536, 248] on icon "button" at bounding box center [536, 252] width 10 height 10
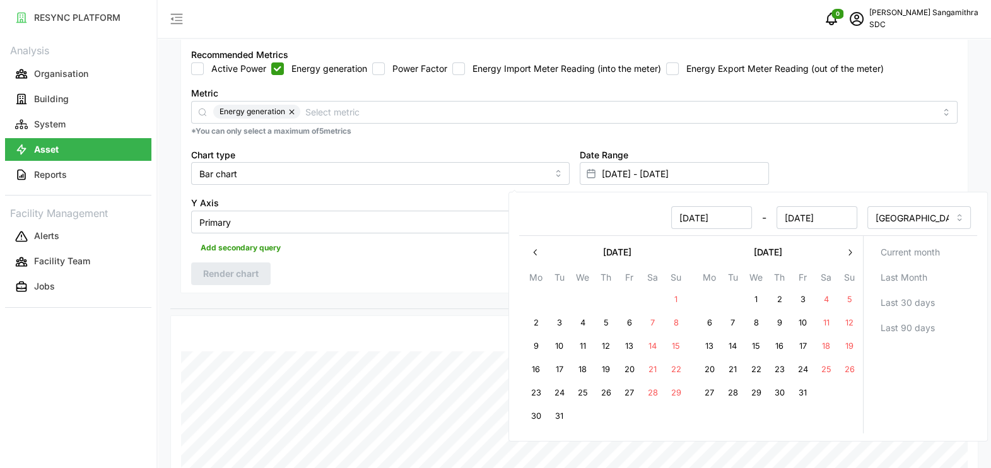
click at [678, 297] on button "1" at bounding box center [675, 300] width 23 height 23
type input "30 Nov 2024 - 01 Dec 2024"
type input "30 Nov 2024"
type input "01 Dec 2024"
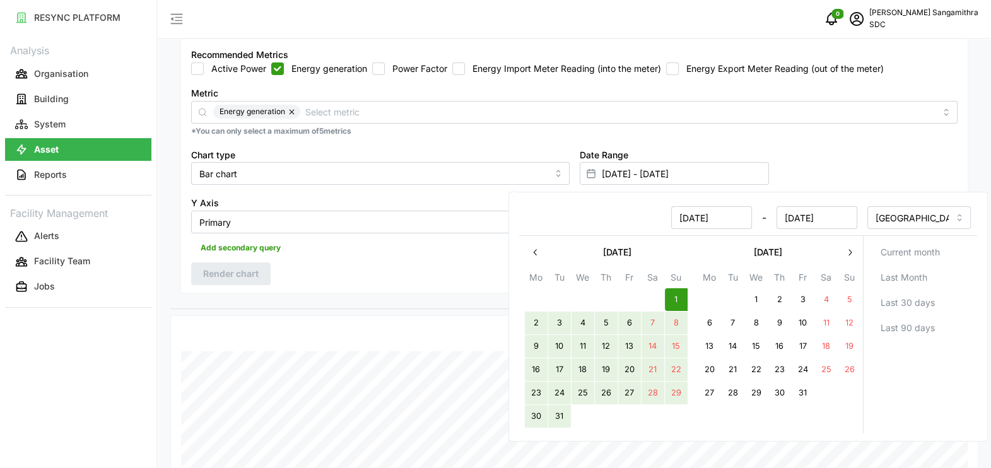
click at [562, 416] on button "31" at bounding box center [559, 417] width 23 height 23
type input "01 Dec 2024 - 31 Dec 2024"
type input "01 Dec 2024"
type input "31 Dec 2024"
click at [813, 145] on div "Date Range 01 Dec 2024 - 31 Dec 2024" at bounding box center [769, 166] width 389 height 49
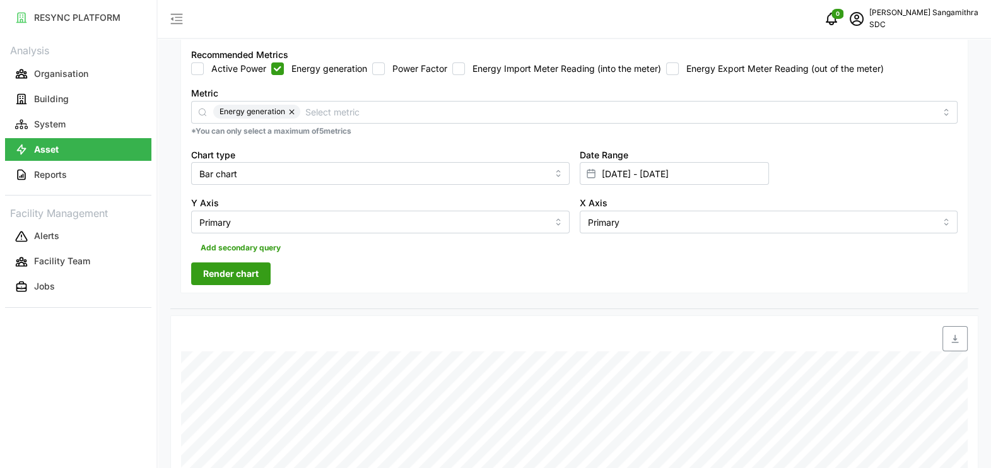
click at [218, 269] on span "Render chart" at bounding box center [231, 273] width 56 height 21
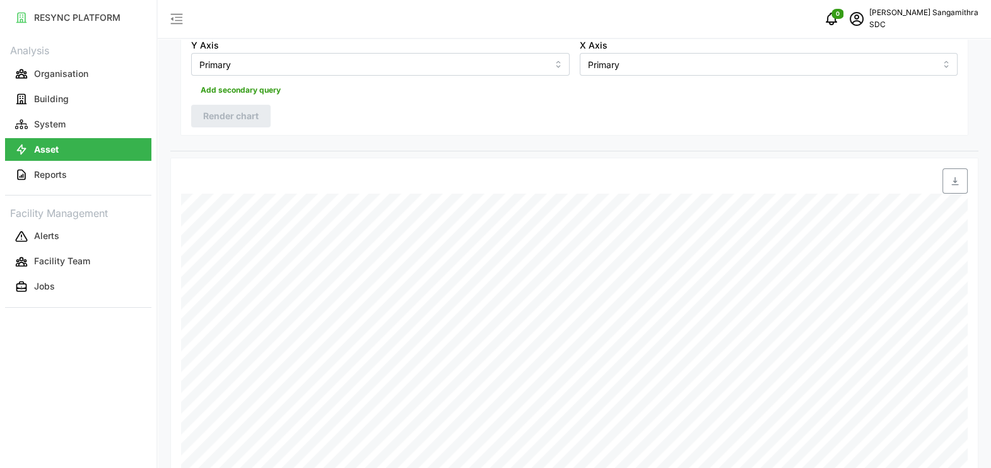
scroll to position [394, 0]
